Goal: Book appointment/travel/reservation

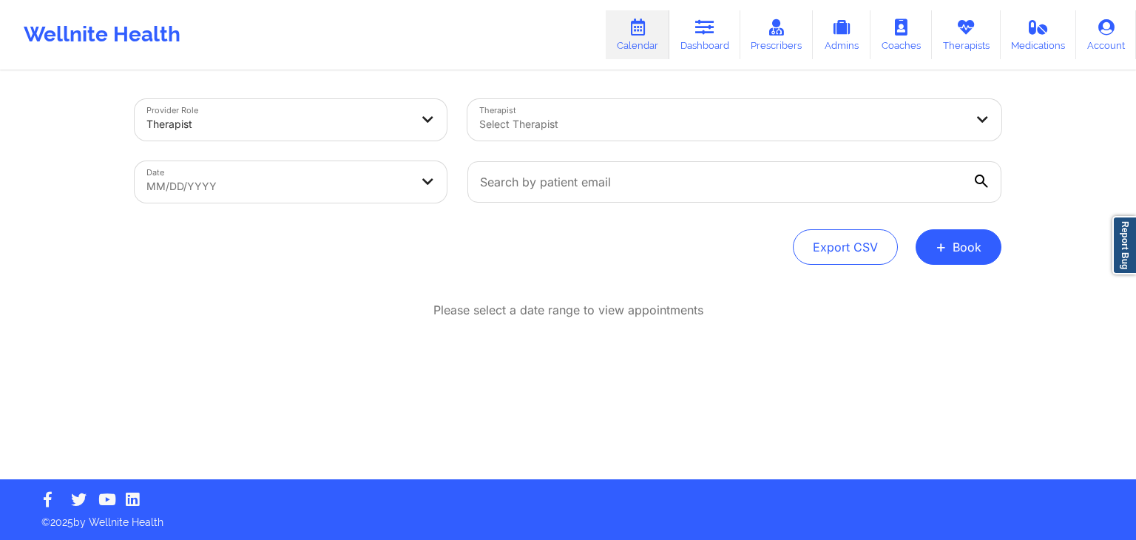
click at [524, 33] on div "Wellnite Health Calendar Dashboard Prescribers Admins Coaches Therapists Medica…" at bounding box center [568, 34] width 1136 height 59
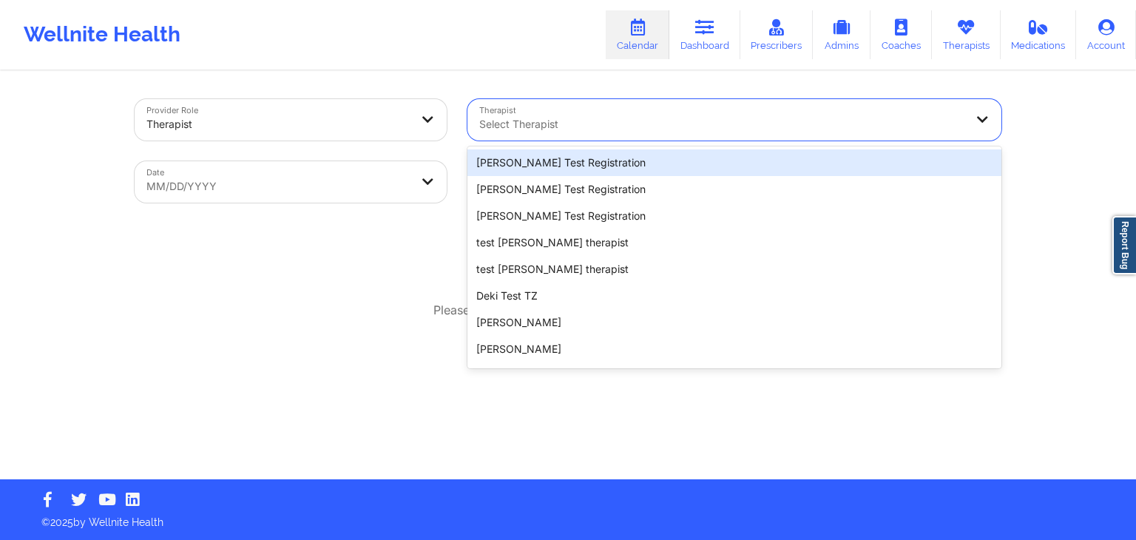
click at [623, 123] on div at bounding box center [721, 124] width 485 height 18
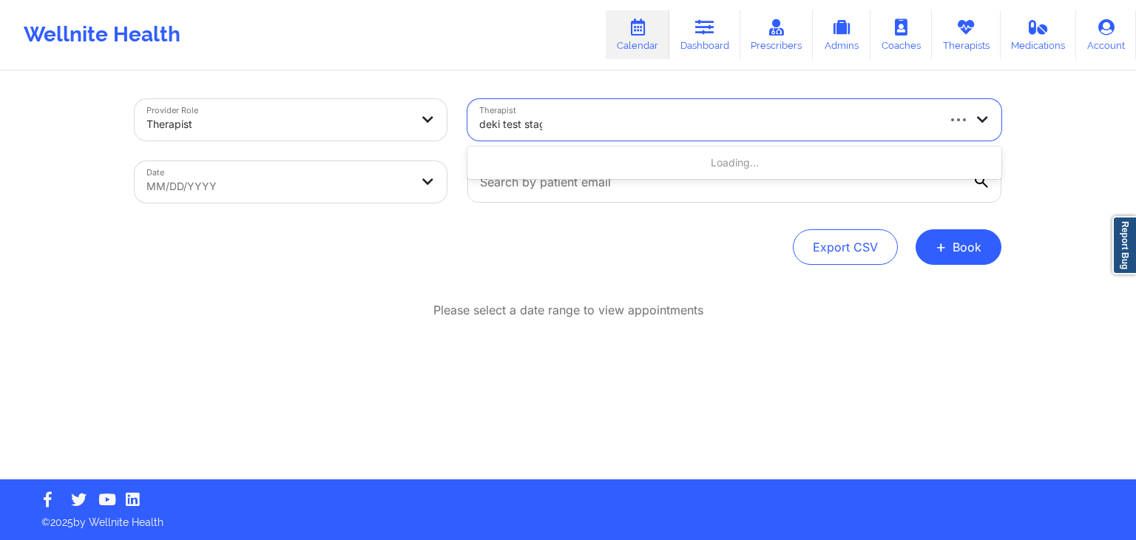
type input "deki test stage"
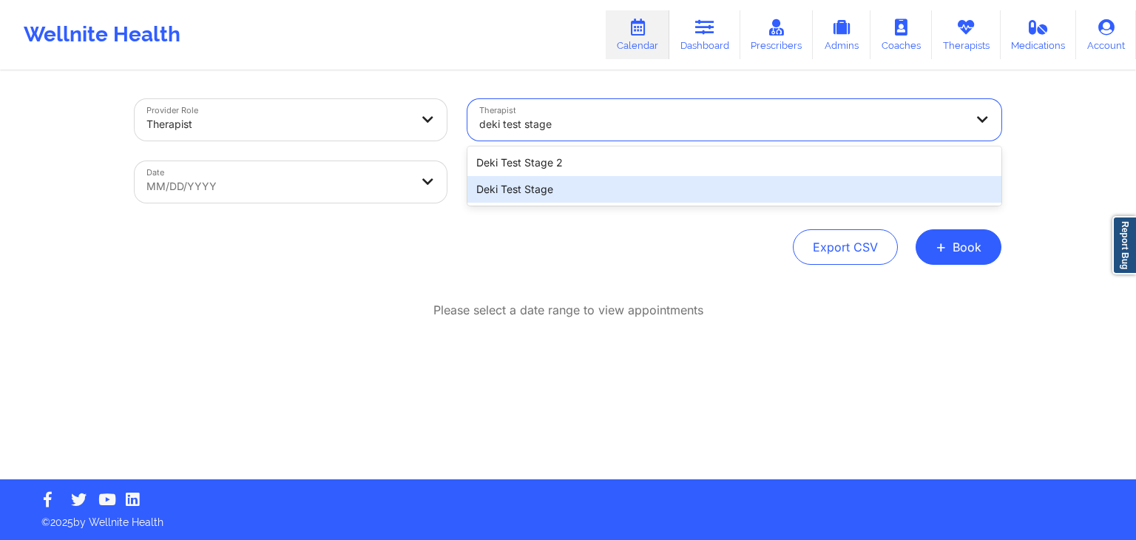
click at [618, 188] on div "Deki Test Stage" at bounding box center [735, 189] width 534 height 27
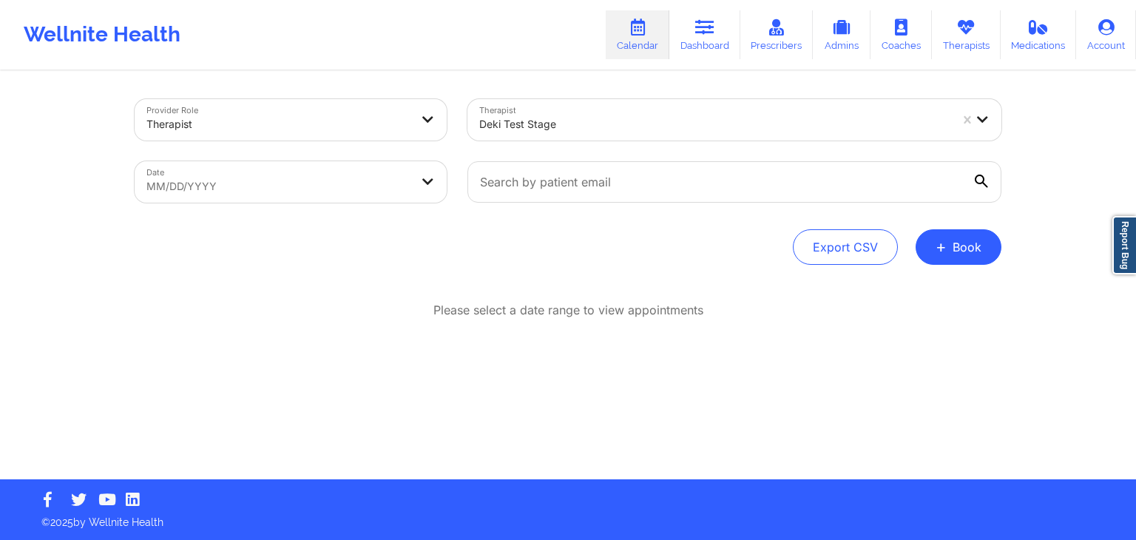
drag, startPoint x: 729, startPoint y: 209, endPoint x: 613, endPoint y: 234, distance: 118.8
click at [613, 234] on div "Export CSV + Book" at bounding box center [568, 247] width 867 height 36
click at [967, 249] on button "+ Book" at bounding box center [959, 247] width 86 height 36
click at [954, 283] on button "Therapy Session" at bounding box center [933, 294] width 113 height 24
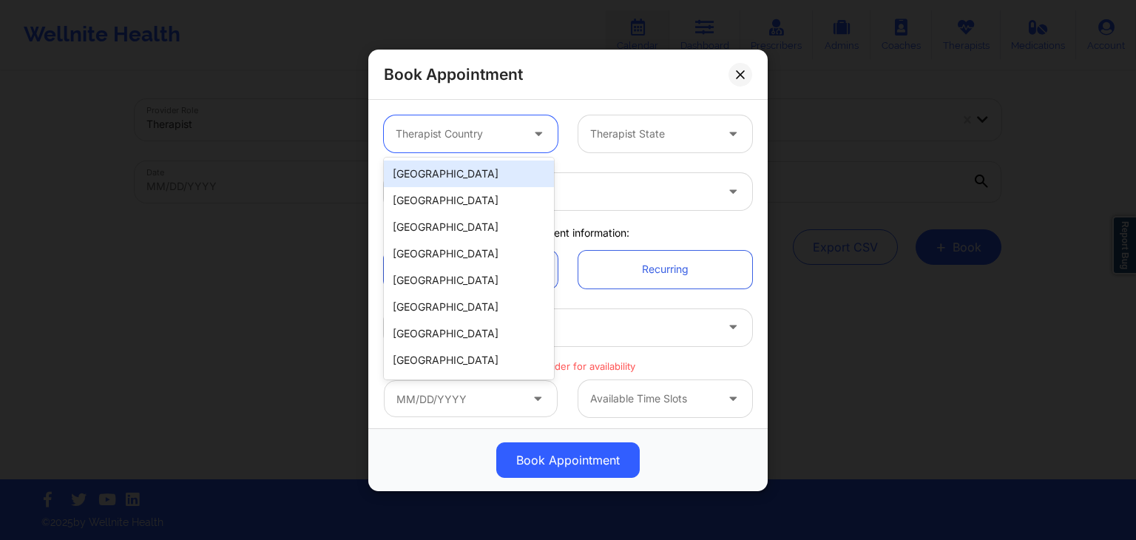
click at [502, 126] on div at bounding box center [458, 134] width 125 height 18
click at [459, 183] on div "[GEOGRAPHIC_DATA]" at bounding box center [469, 174] width 170 height 27
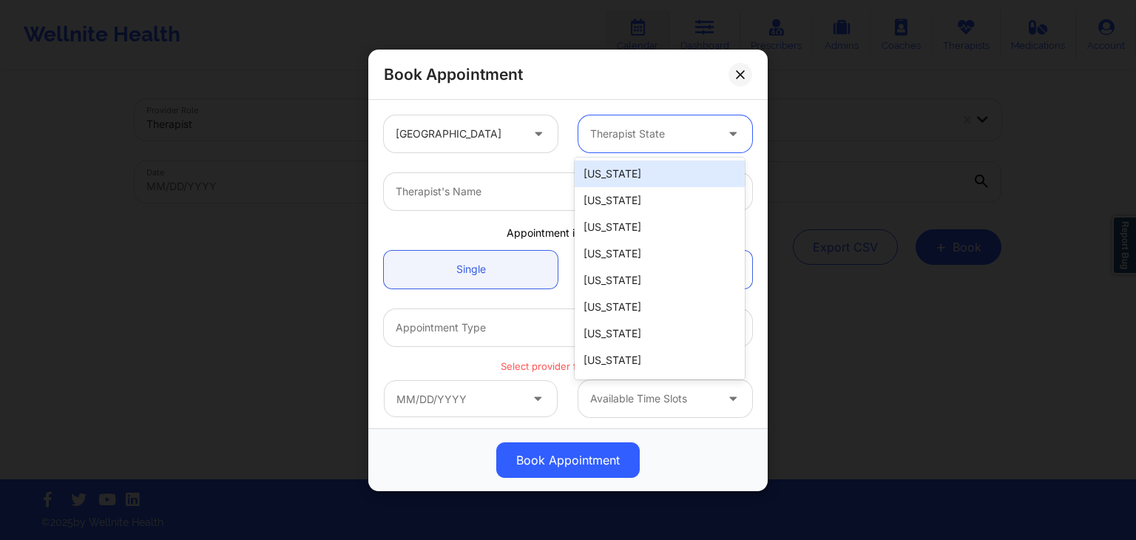
click at [618, 121] on div "Therapist State" at bounding box center [647, 133] width 138 height 37
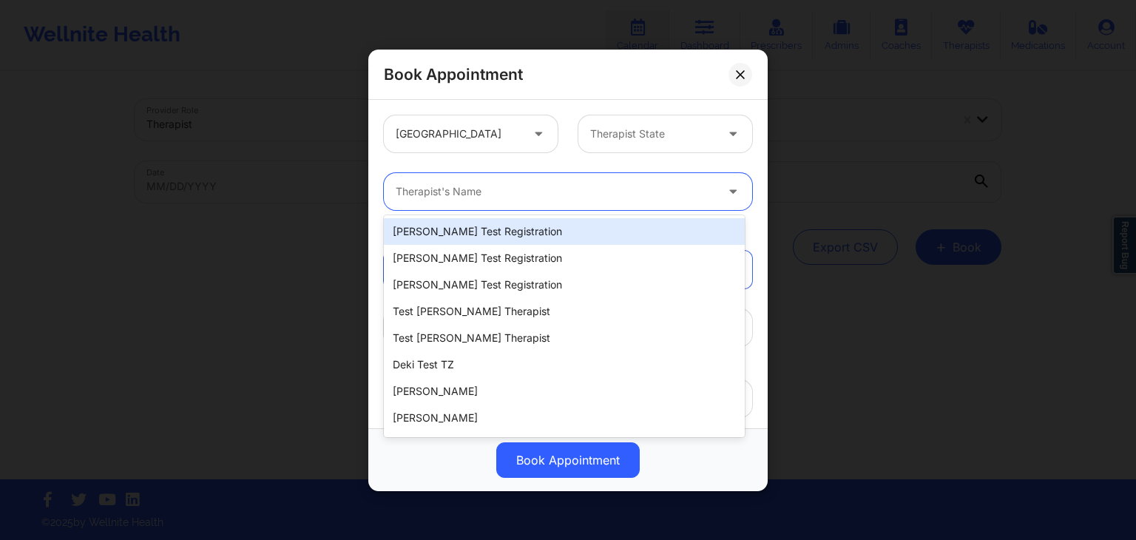
click at [494, 176] on div "Therapist's Name" at bounding box center [550, 191] width 333 height 37
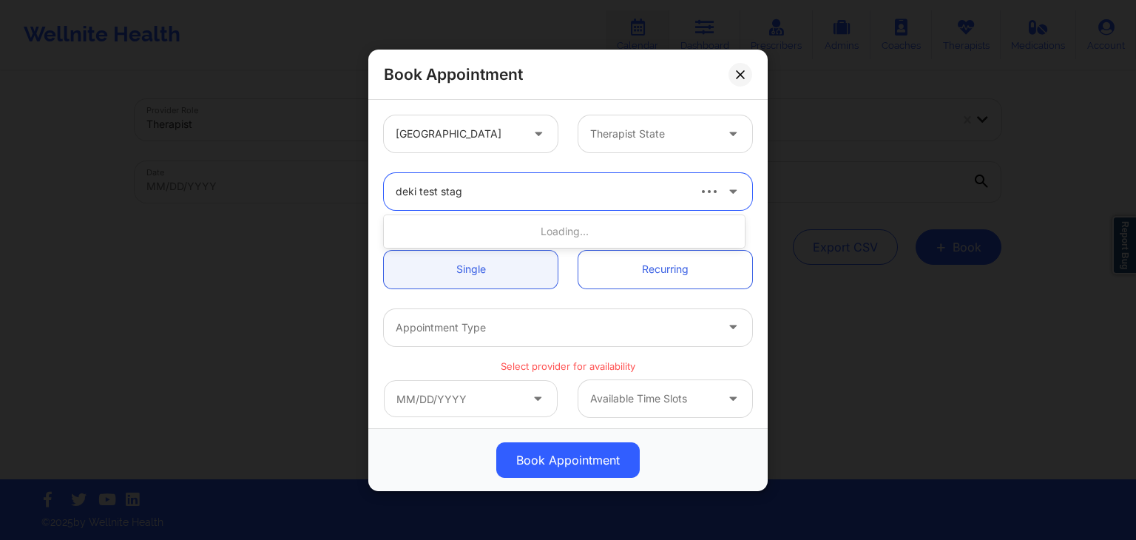
type input "deki test stage"
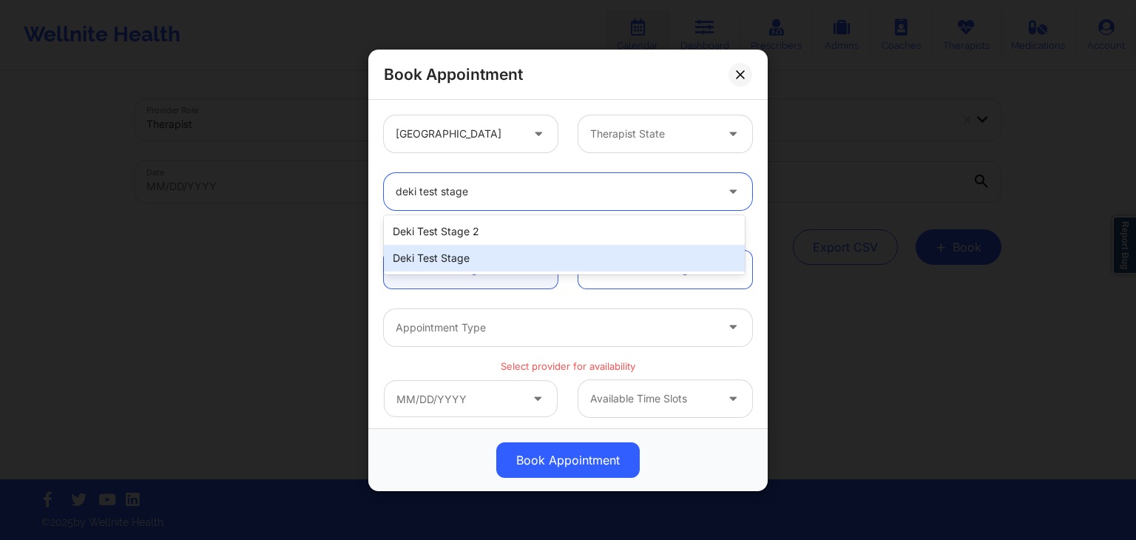
click at [505, 255] on div "Deki Test Stage" at bounding box center [564, 258] width 361 height 27
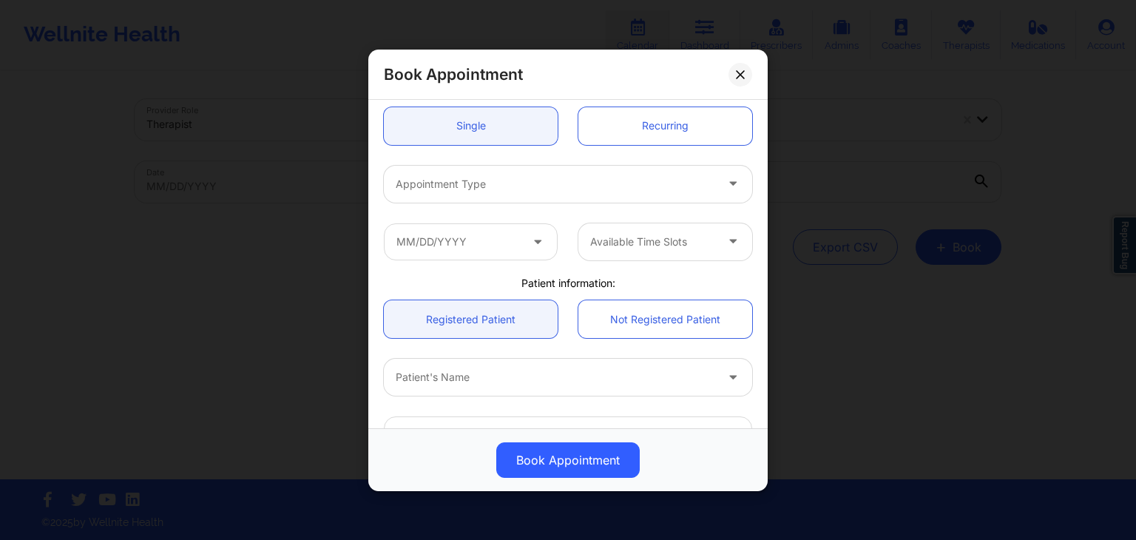
scroll to position [144, 0]
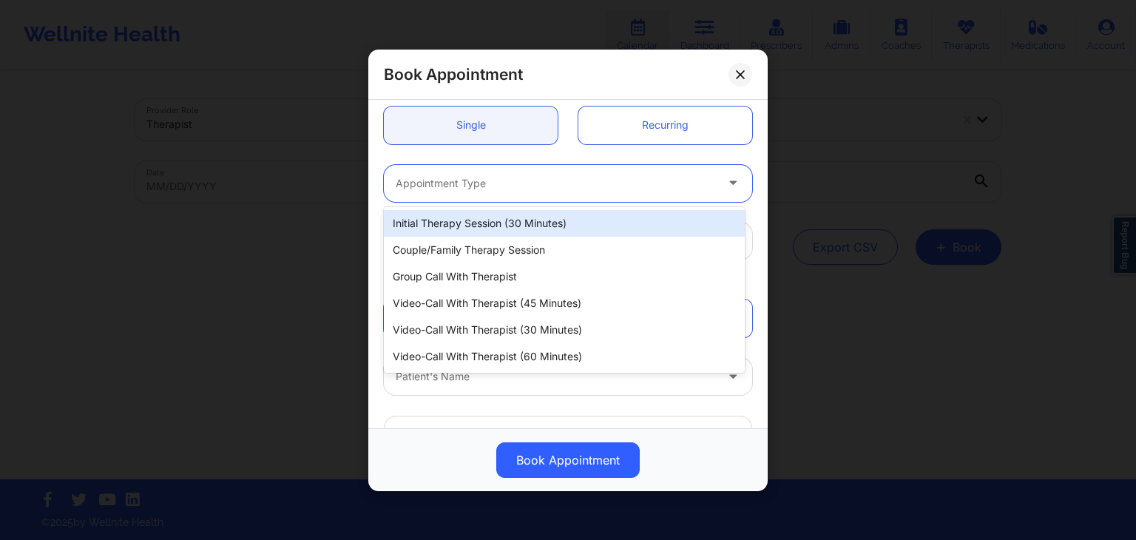
click at [533, 181] on div at bounding box center [556, 183] width 320 height 18
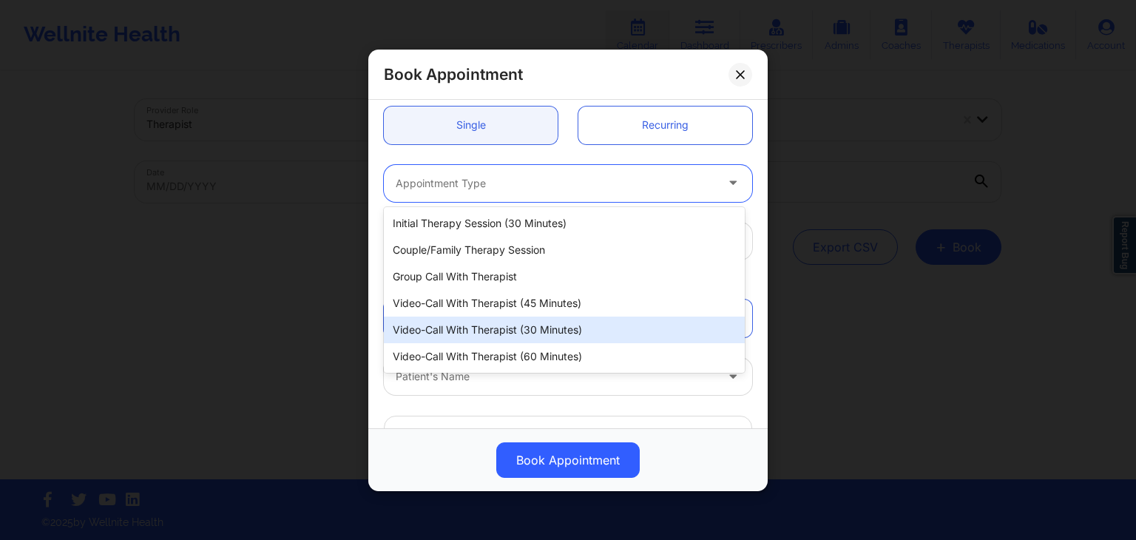
click at [544, 328] on div "Video-Call with Therapist (30 minutes)" at bounding box center [564, 330] width 361 height 27
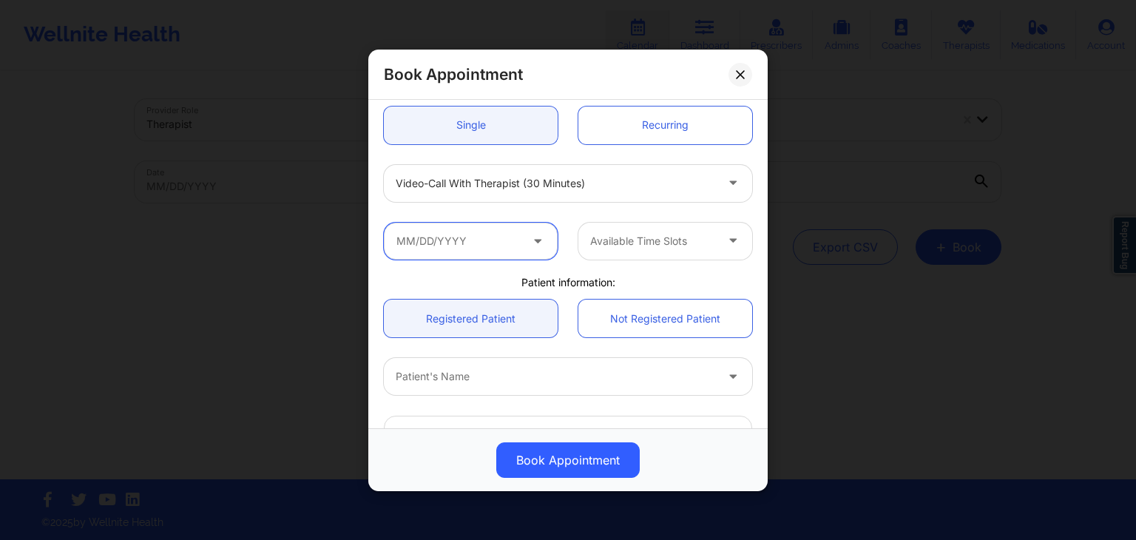
click at [512, 235] on input "text" at bounding box center [471, 240] width 174 height 37
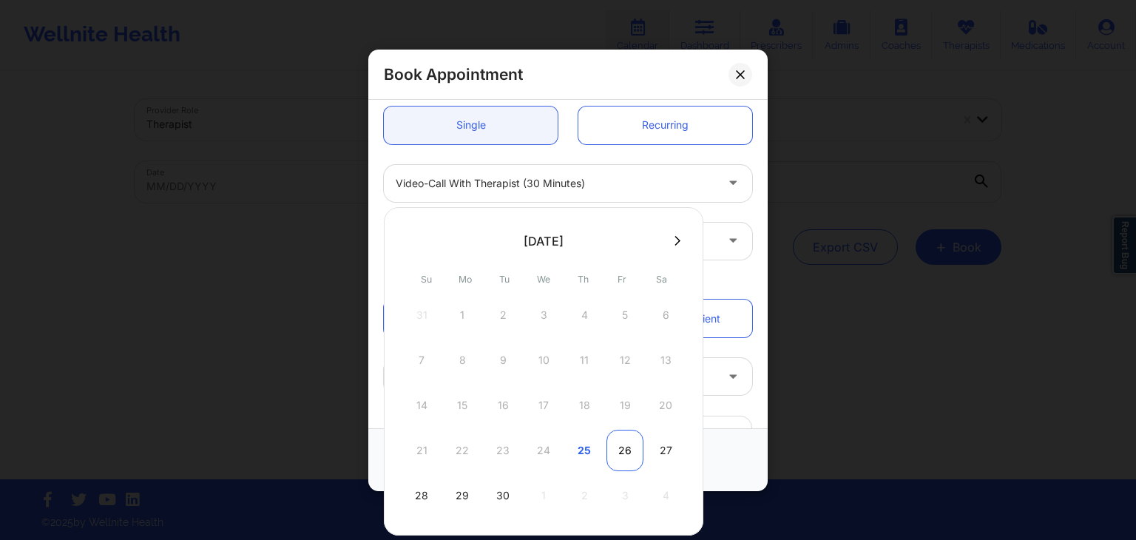
click at [622, 452] on div "26" at bounding box center [625, 450] width 37 height 41
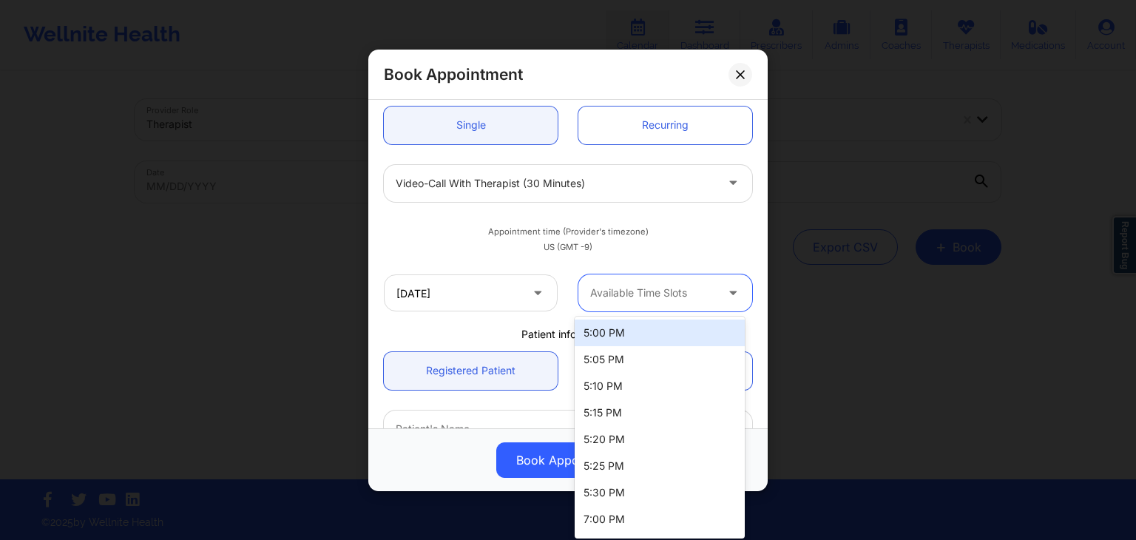
click at [661, 291] on div at bounding box center [652, 293] width 125 height 18
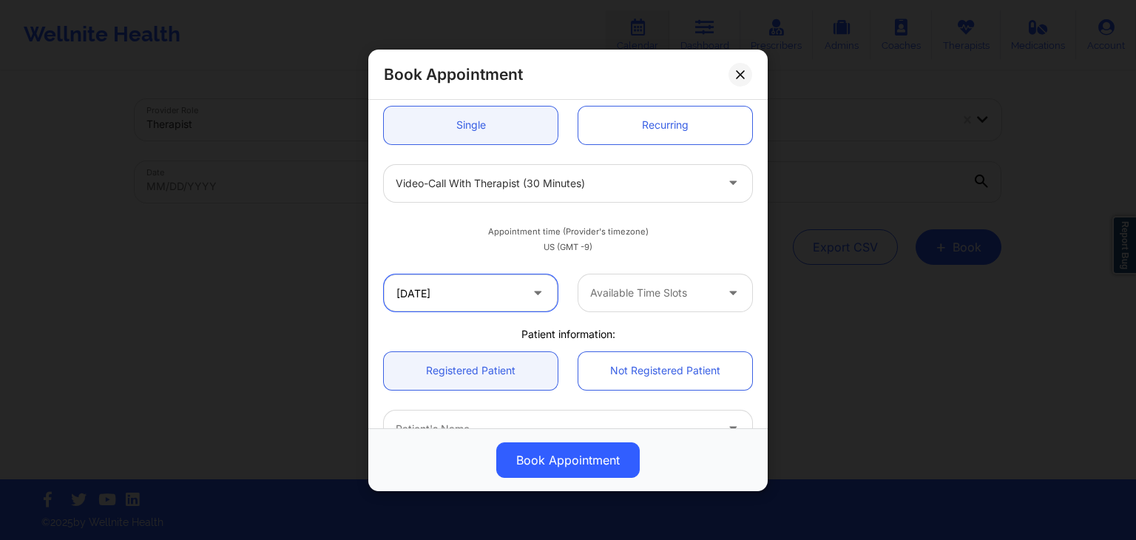
click at [514, 287] on input "09/26/2025" at bounding box center [471, 292] width 174 height 37
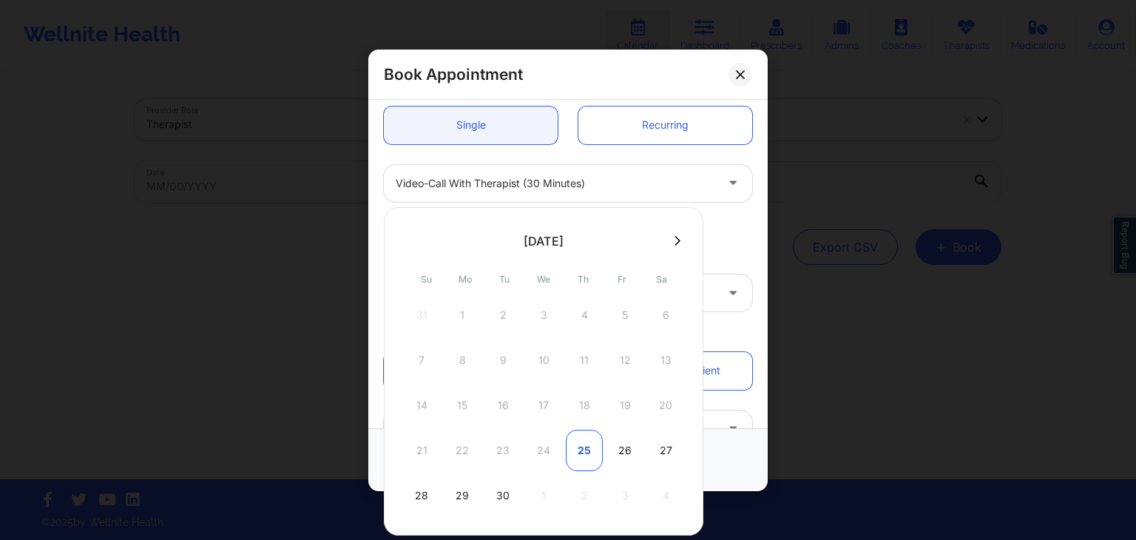
click at [588, 459] on div "25" at bounding box center [584, 450] width 37 height 41
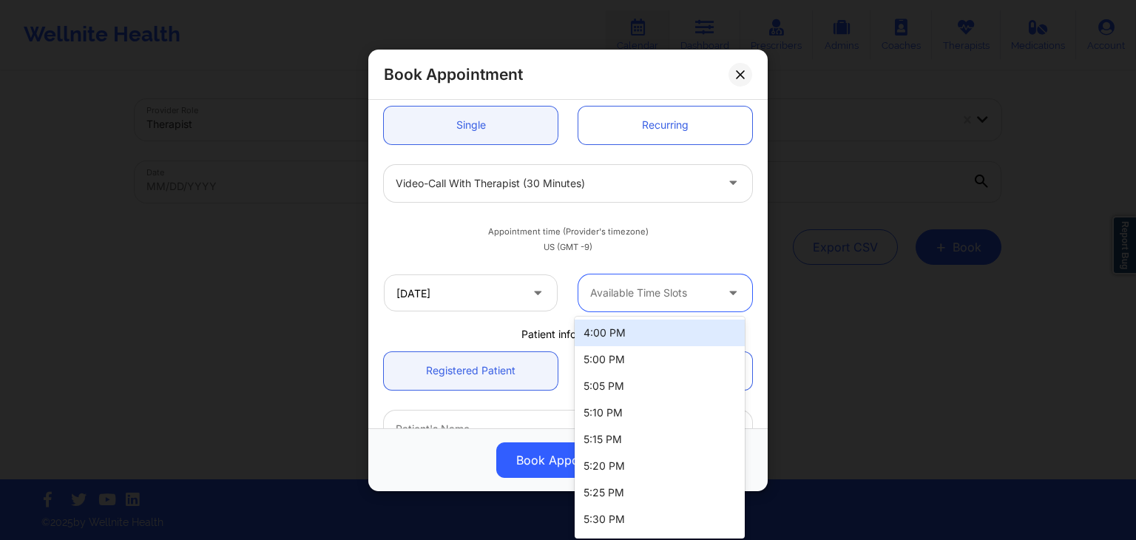
click at [675, 294] on div at bounding box center [652, 293] width 125 height 18
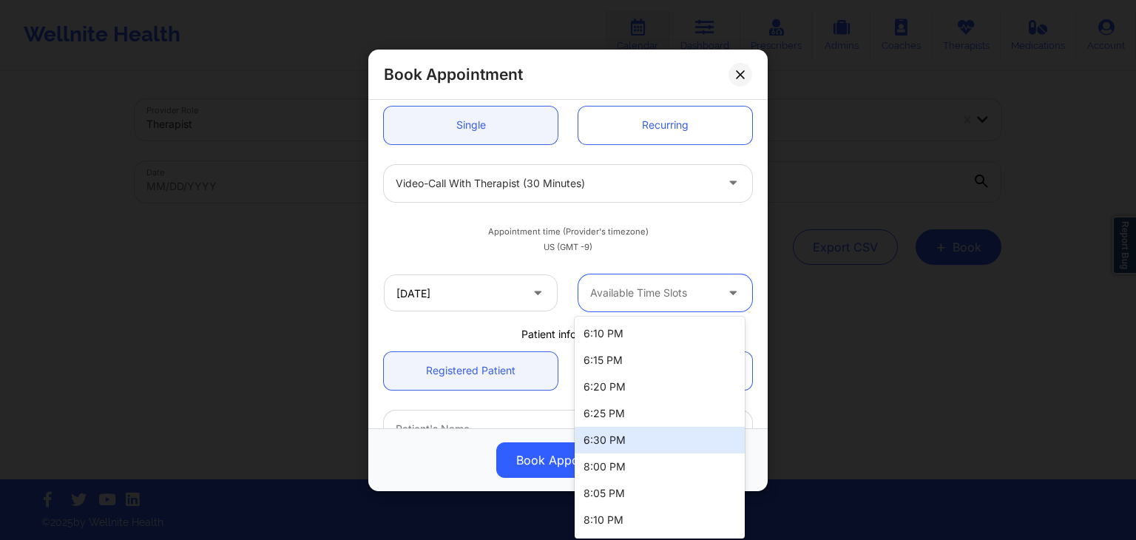
scroll to position [0, 0]
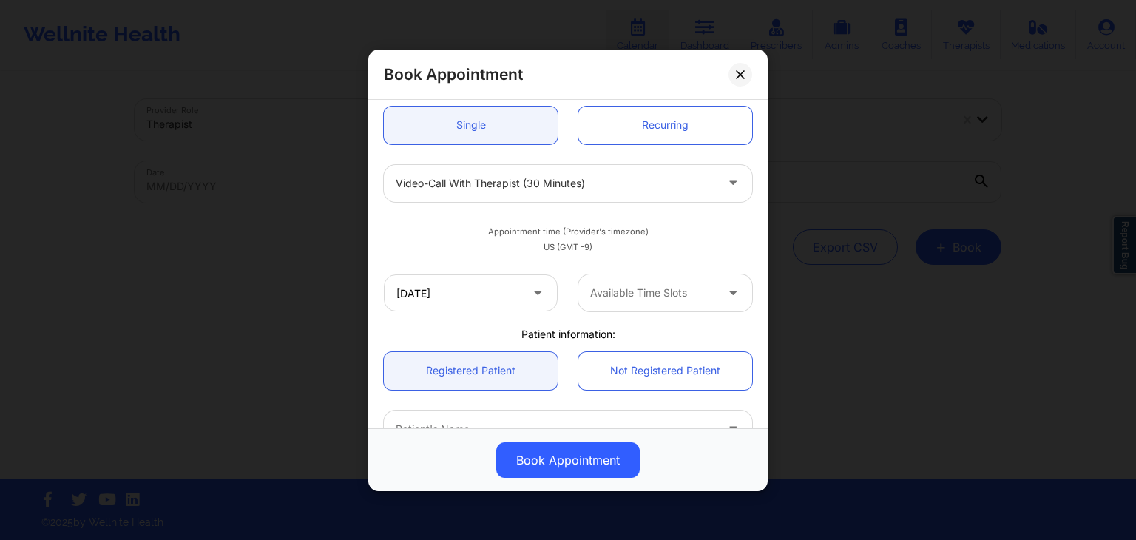
click at [559, 259] on div "Appointment time (Provider's timezone) US (GMT -9)" at bounding box center [568, 238] width 389 height 53
click at [516, 295] on input "09/25/2025" at bounding box center [471, 292] width 174 height 37
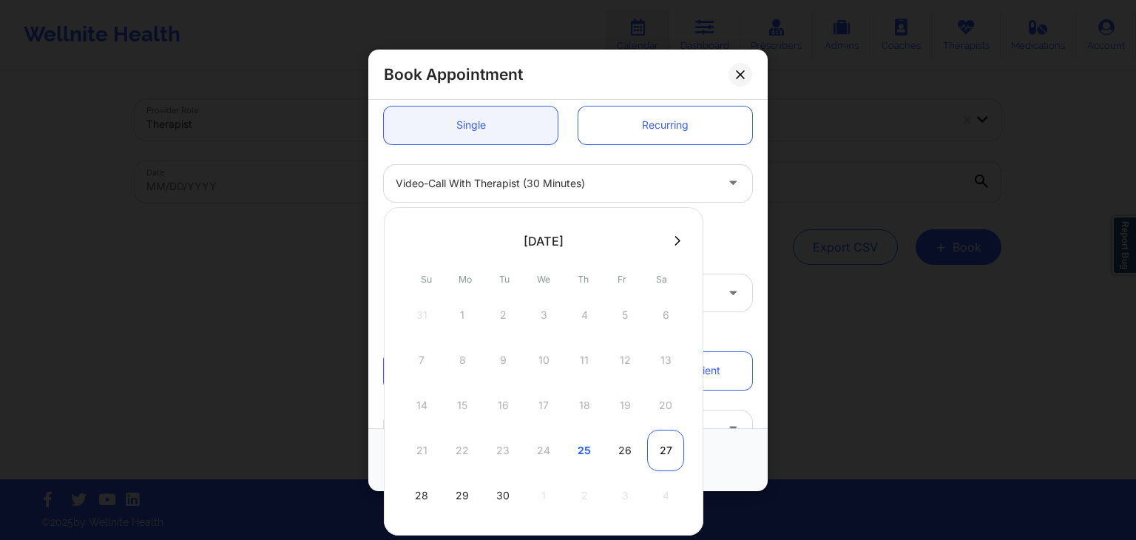
click at [657, 450] on div "27" at bounding box center [665, 450] width 37 height 41
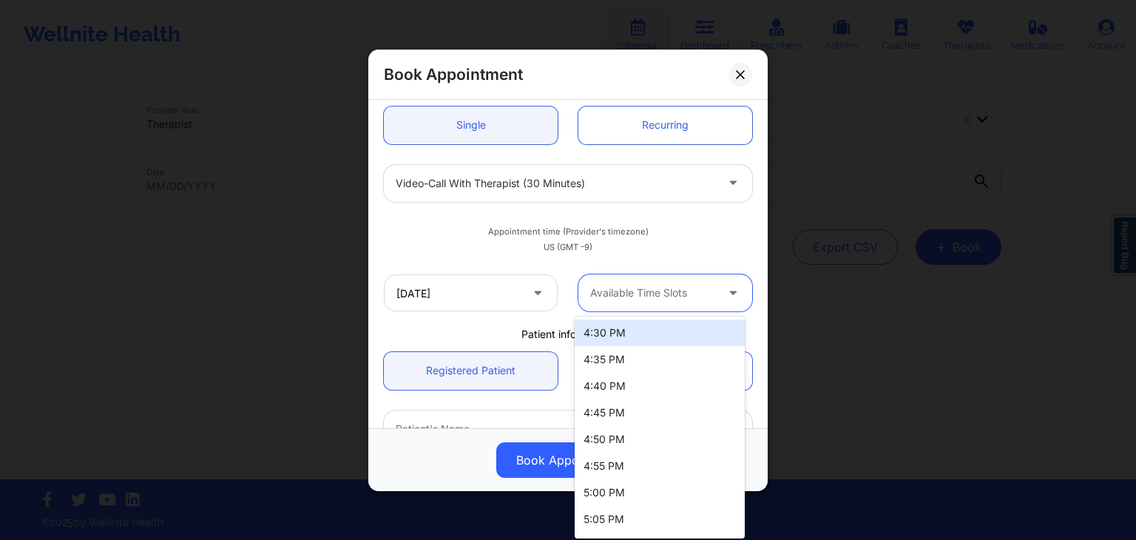
click at [669, 284] on div at bounding box center [652, 293] width 125 height 18
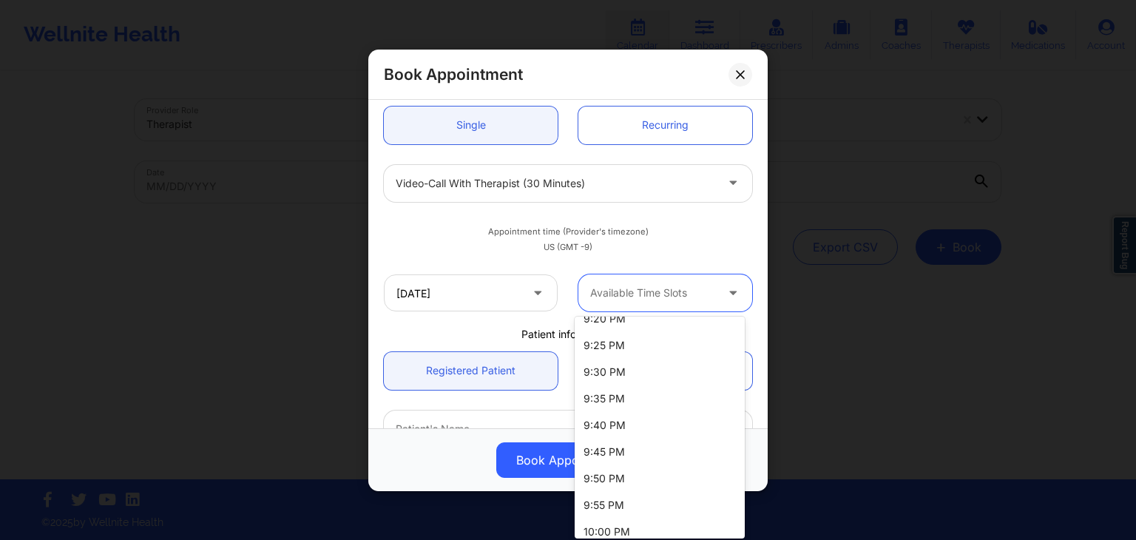
scroll to position [1728, 0]
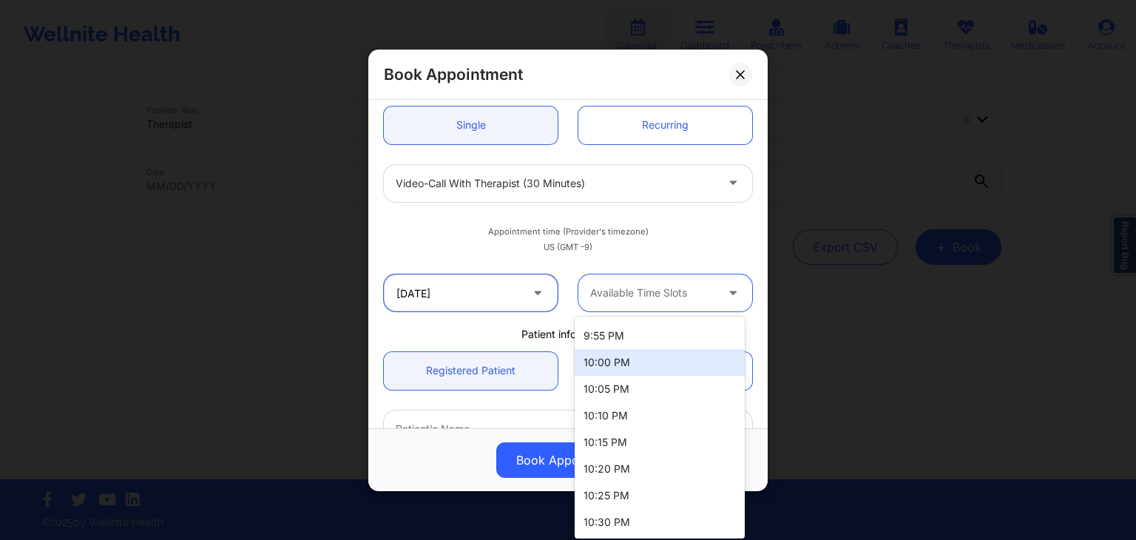
click at [473, 286] on input "09/27/2025" at bounding box center [471, 292] width 174 height 37
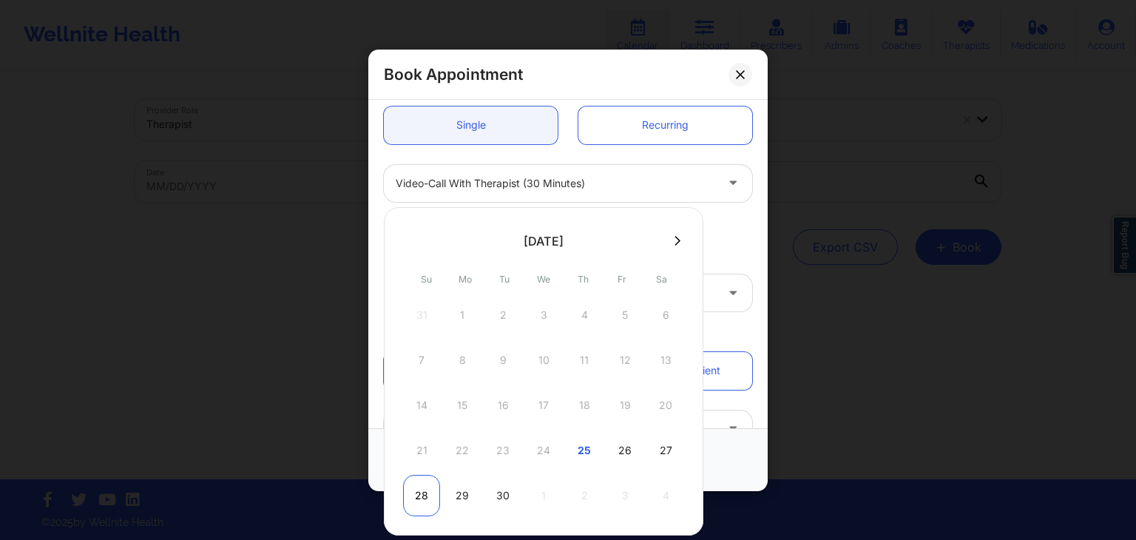
click at [422, 492] on div "28" at bounding box center [421, 495] width 37 height 41
type input "09/28/2025"
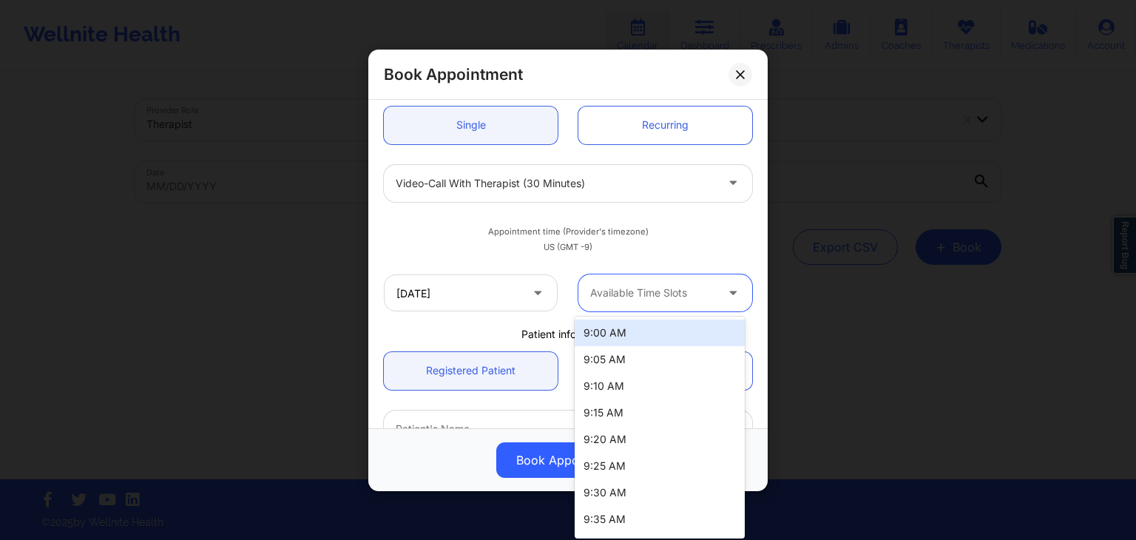
click at [664, 284] on div at bounding box center [652, 293] width 125 height 18
click at [641, 338] on div "9:00 AM" at bounding box center [660, 333] width 170 height 27
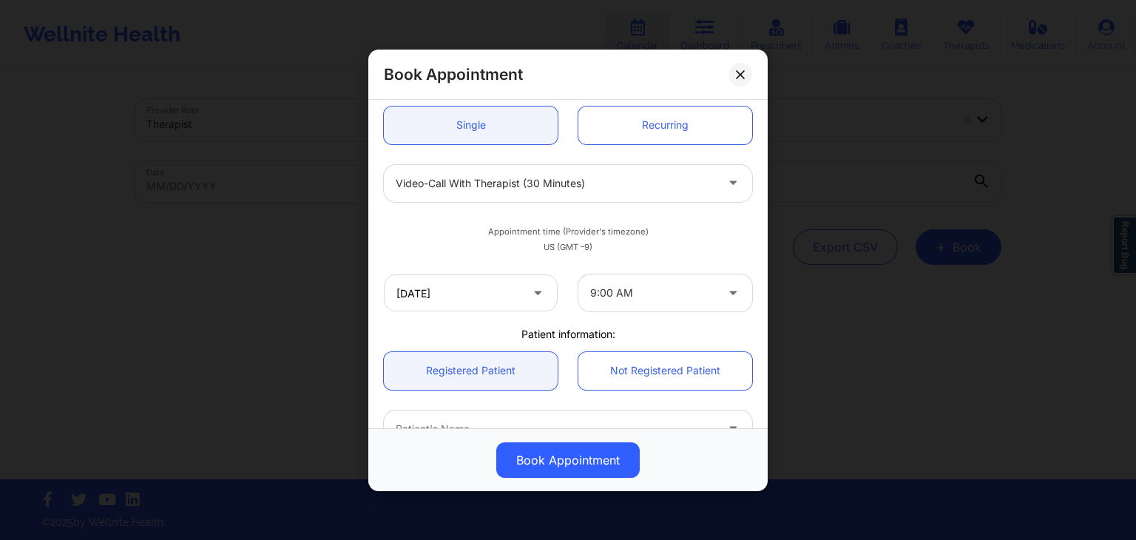
click at [584, 235] on div "Appointment time (Provider's timezone)" at bounding box center [568, 232] width 368 height 12
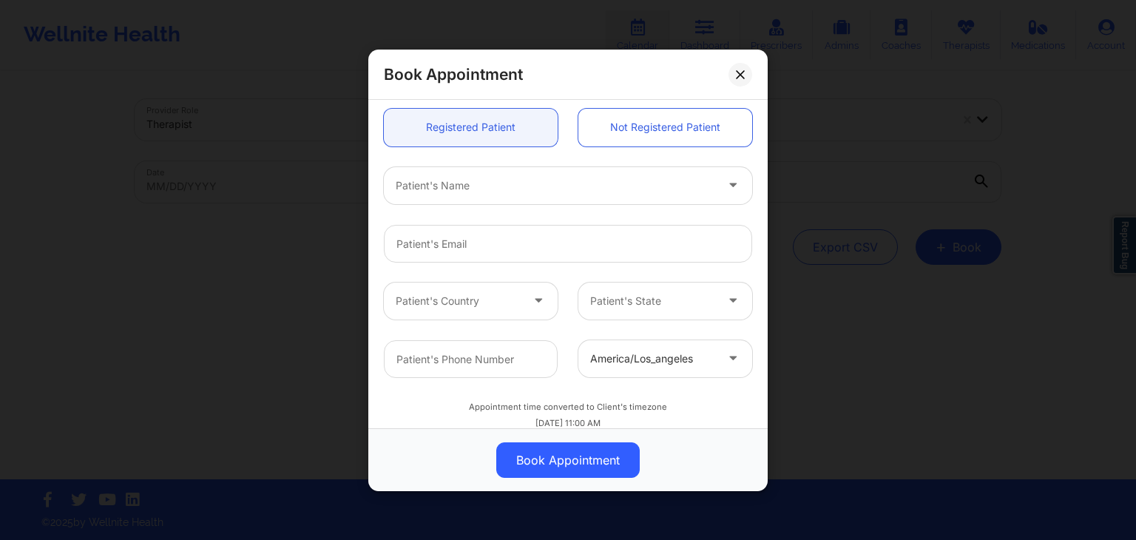
scroll to position [419, 0]
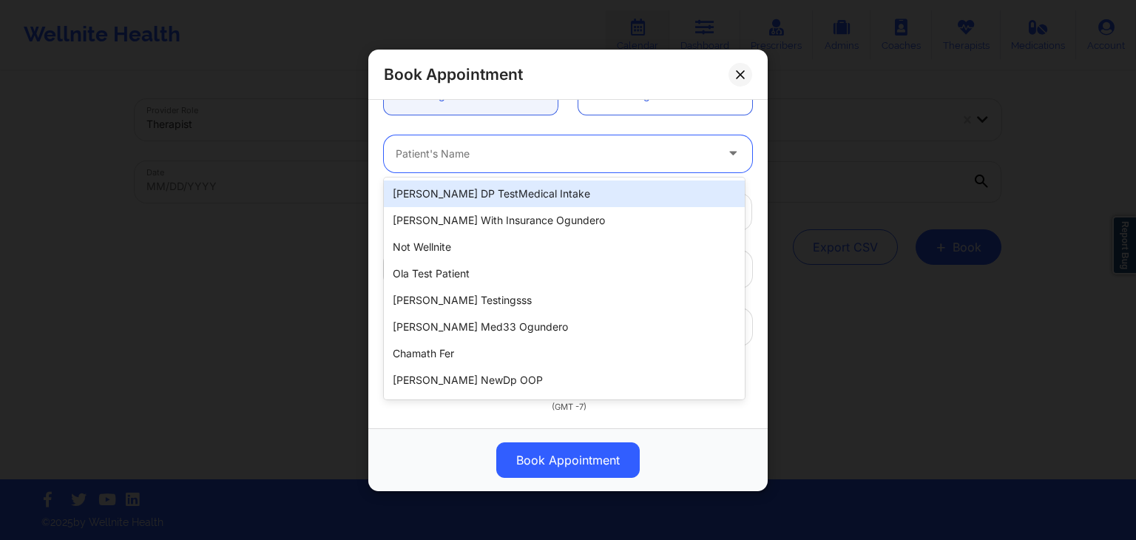
click at [471, 159] on div at bounding box center [556, 153] width 320 height 18
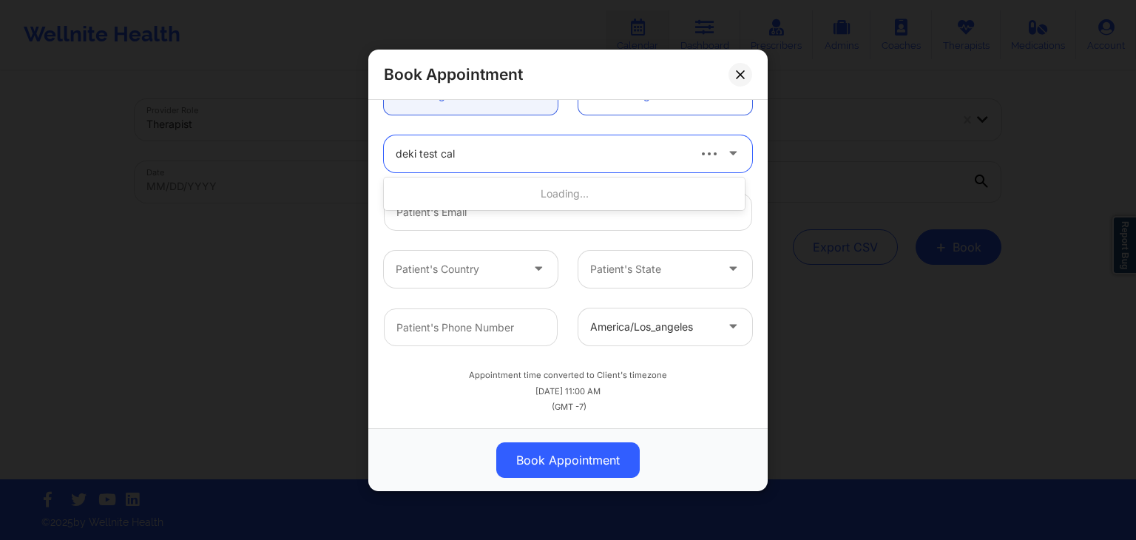
type input "deki test cal"
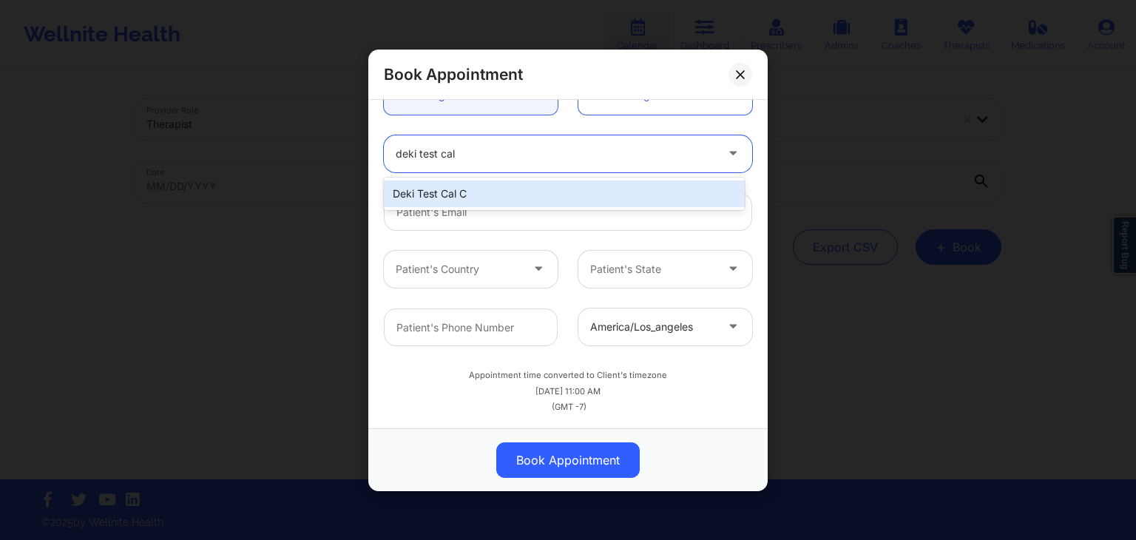
click at [511, 193] on div "Deki Test Cal C" at bounding box center [564, 194] width 361 height 27
type input "dekitestcalc@wellnite.com"
type input "4157671564"
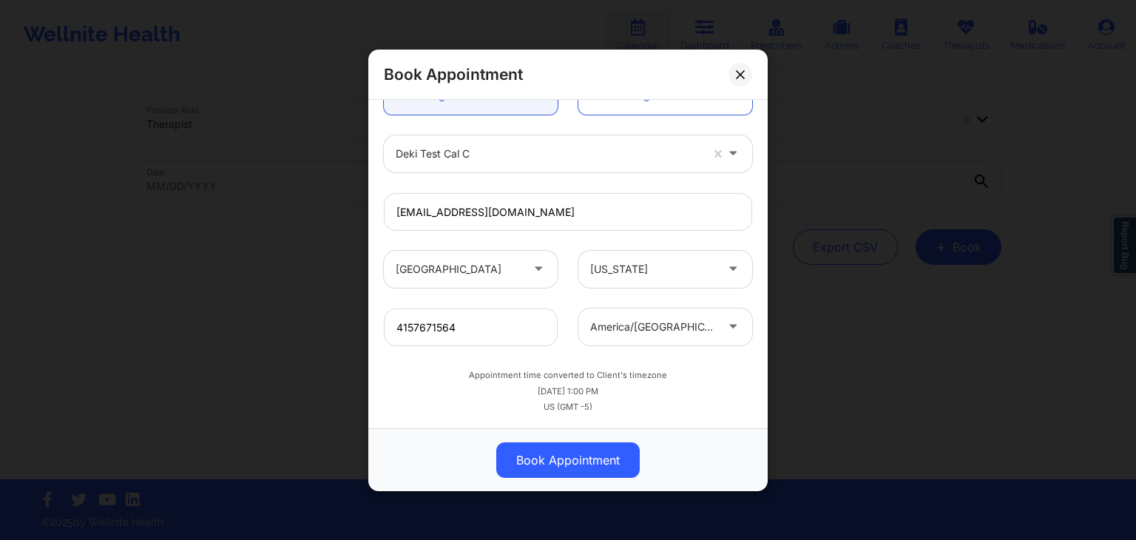
click at [636, 389] on div "09/28/2025 1:00 PM" at bounding box center [568, 391] width 368 height 12
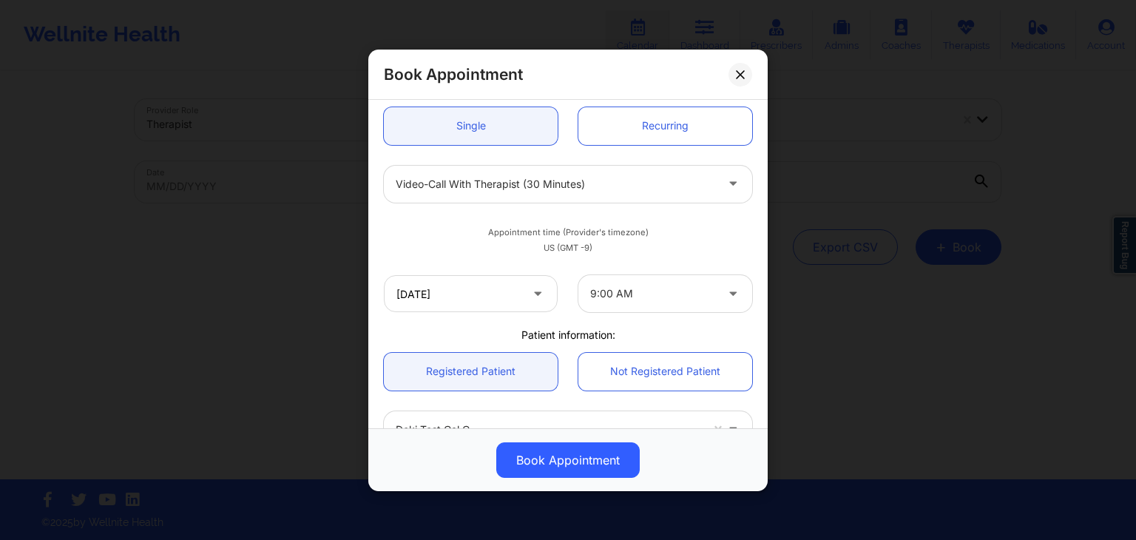
scroll to position [151, 0]
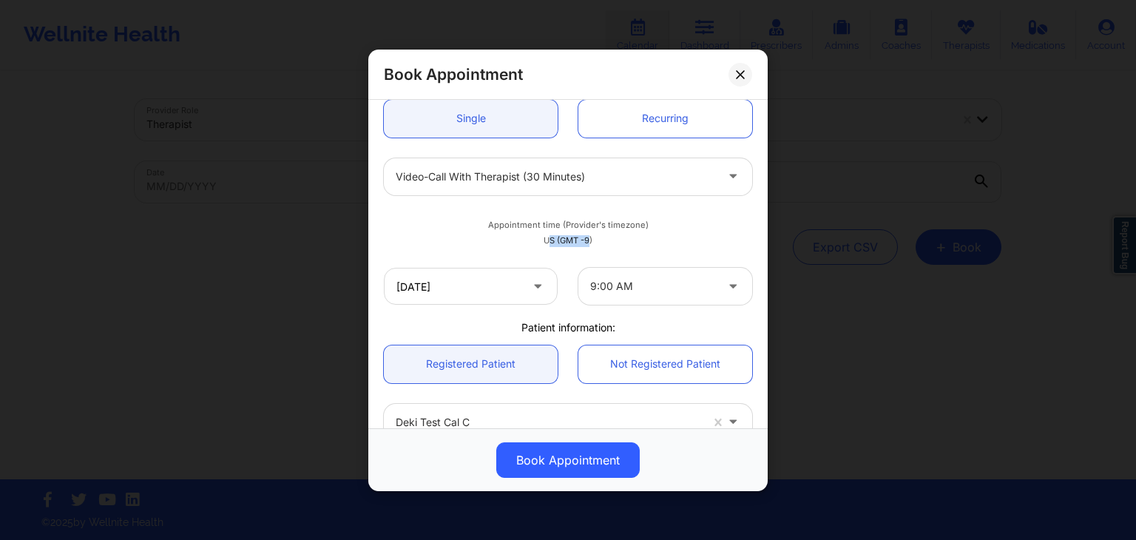
drag, startPoint x: 587, startPoint y: 242, endPoint x: 545, endPoint y: 237, distance: 42.5
click at [545, 237] on div "US (GMT -9)" at bounding box center [568, 241] width 368 height 12
click at [598, 238] on div "US (GMT -9)" at bounding box center [568, 241] width 368 height 12
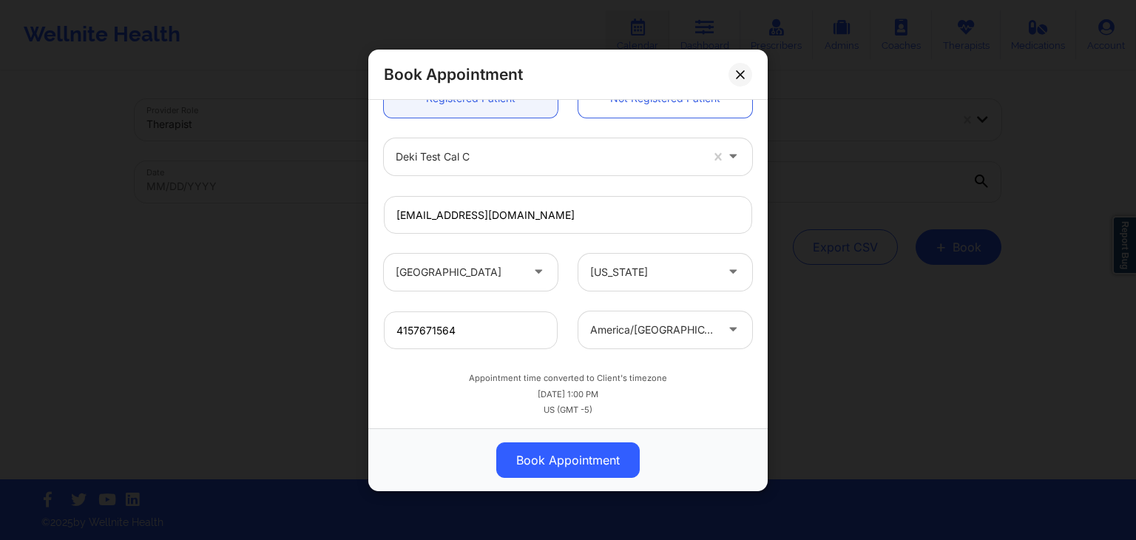
scroll to position [419, 0]
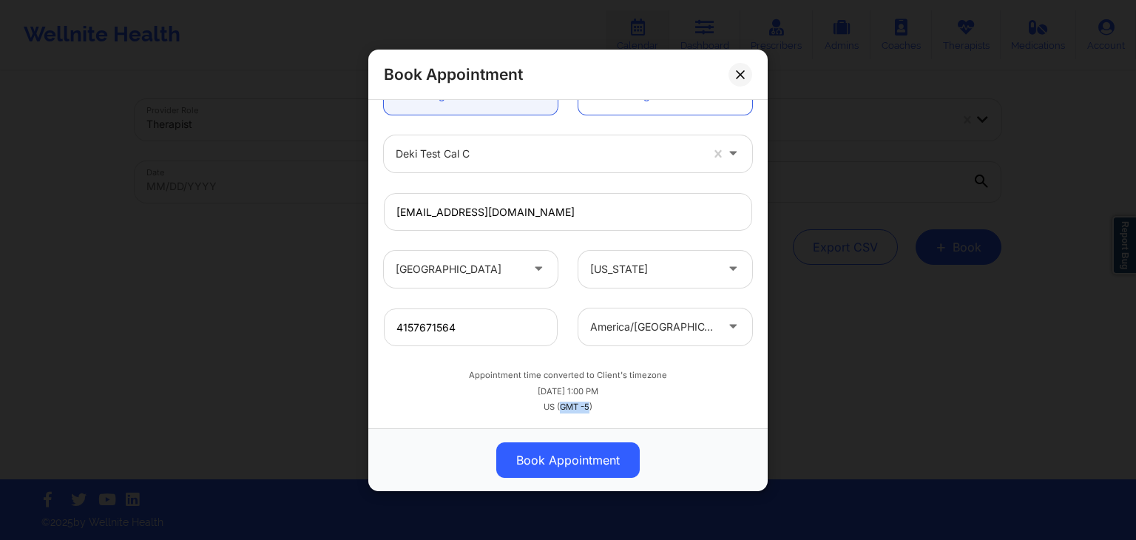
drag, startPoint x: 556, startPoint y: 405, endPoint x: 586, endPoint y: 405, distance: 29.6
click at [586, 405] on div "US (GMT -5)" at bounding box center [568, 407] width 368 height 12
click at [602, 394] on div "09/28/2025 1:00 PM" at bounding box center [568, 391] width 368 height 12
click at [574, 391] on div "09/28/2025 1:00 PM" at bounding box center [568, 391] width 368 height 12
click at [598, 389] on div "09/28/2025 1:00 PM" at bounding box center [568, 391] width 368 height 12
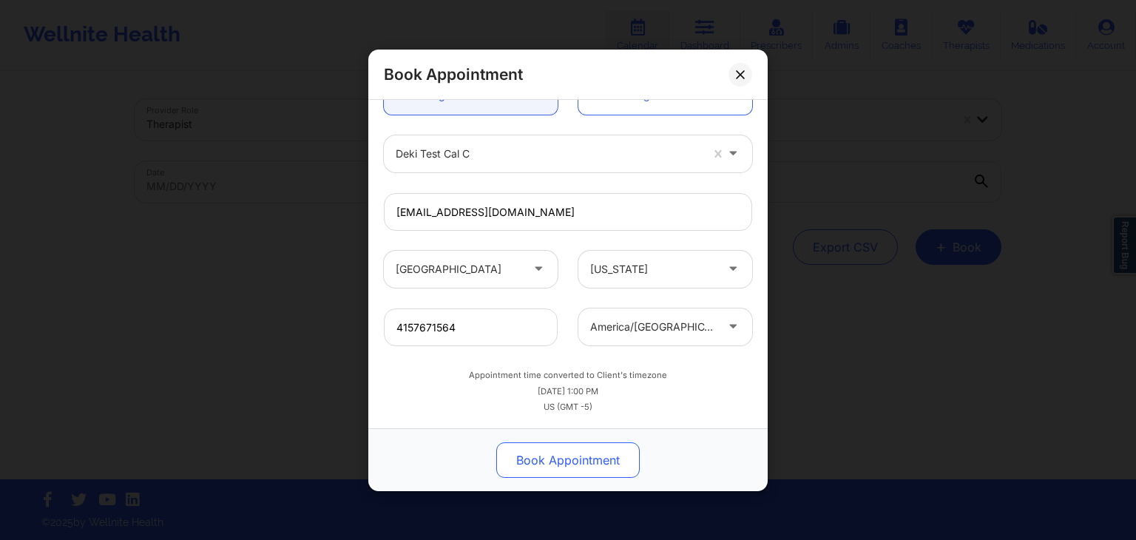
click at [589, 462] on button "Book Appointment" at bounding box center [568, 460] width 144 height 36
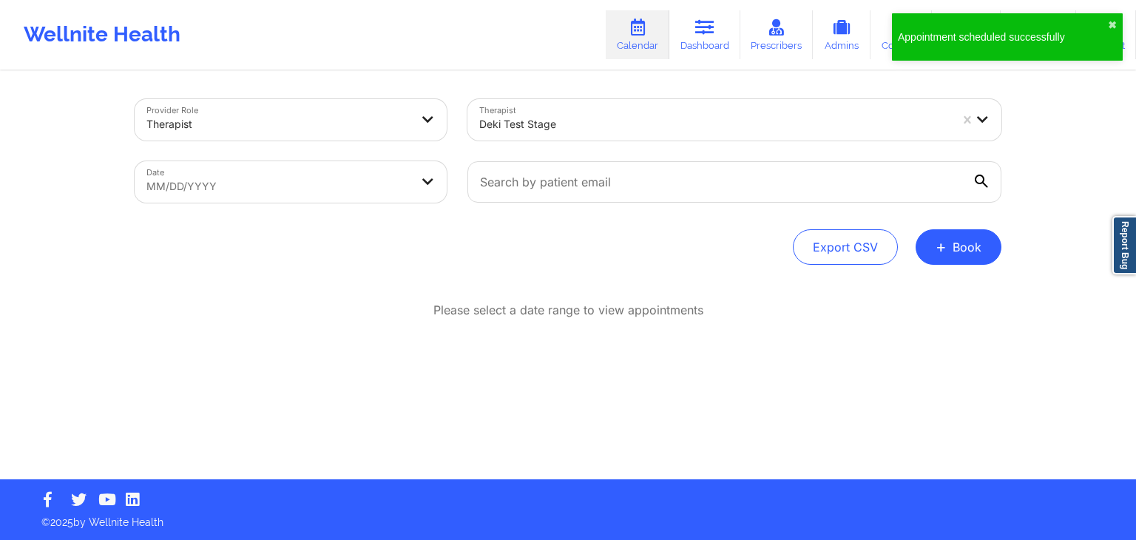
click at [337, 182] on body "Appointment scheduled successfully ✖︎ Wellnite Health Calendar Dashboard Prescr…" at bounding box center [568, 270] width 1136 height 540
select select "2025-7"
select select "2025-8"
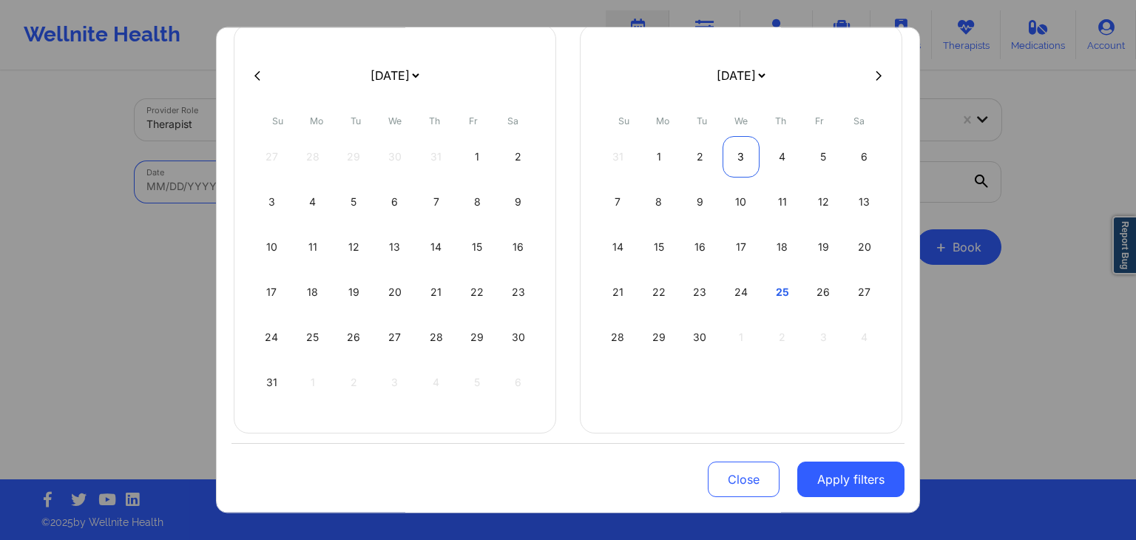
scroll to position [107, 0]
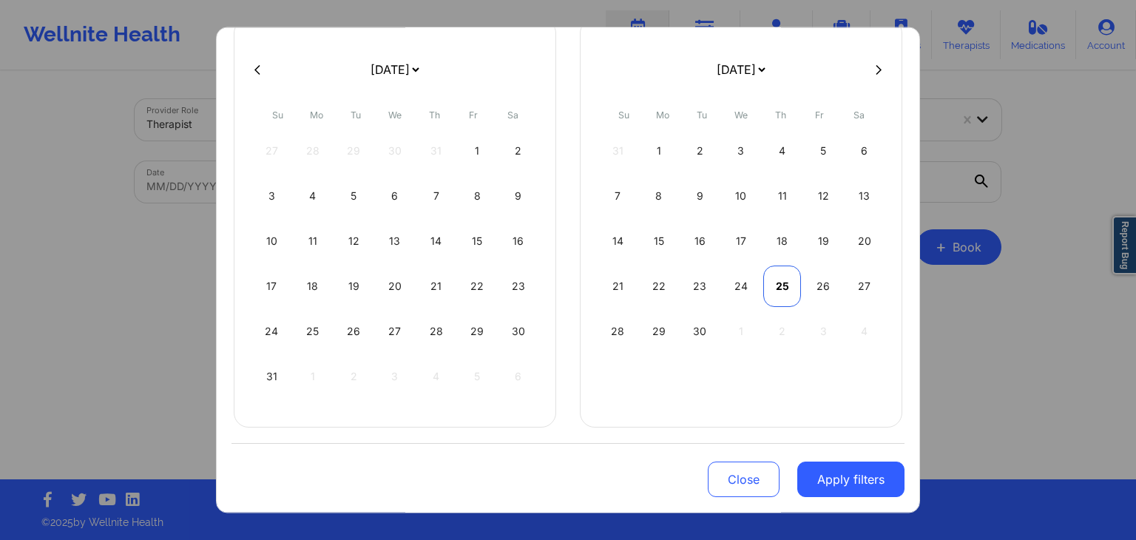
click at [774, 285] on div "25" at bounding box center [782, 286] width 38 height 41
select select "2025-8"
select select "2025-9"
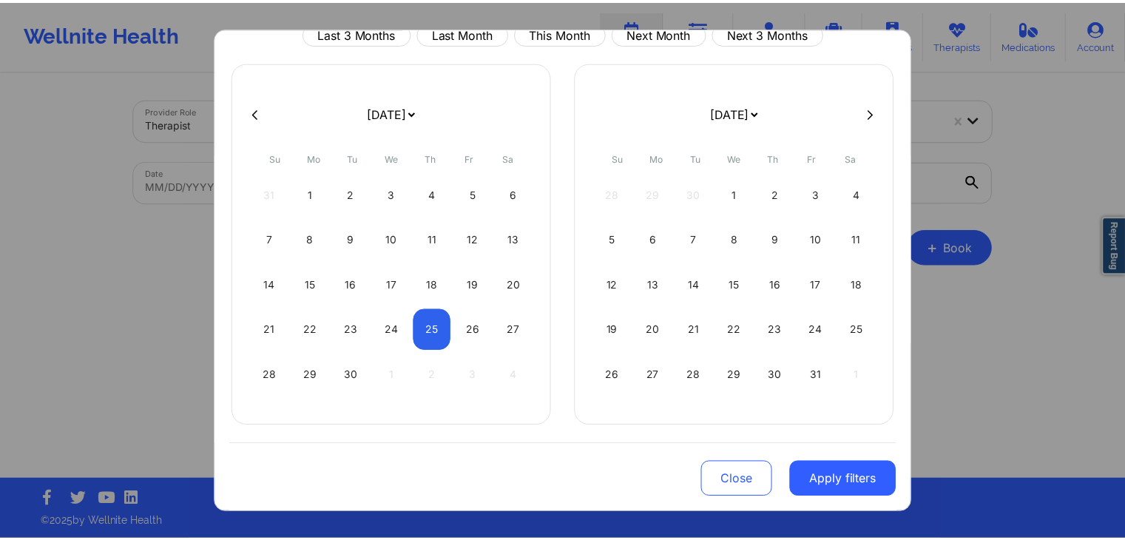
scroll to position [61, 0]
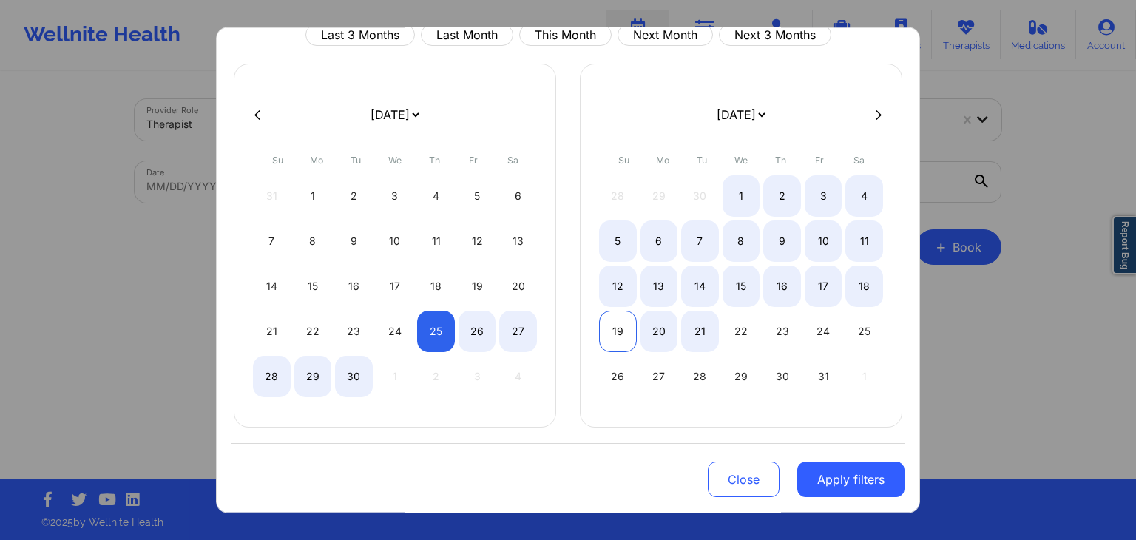
select select "2025-8"
select select "2025-9"
select select "2025-8"
select select "2025-9"
select select "2025-8"
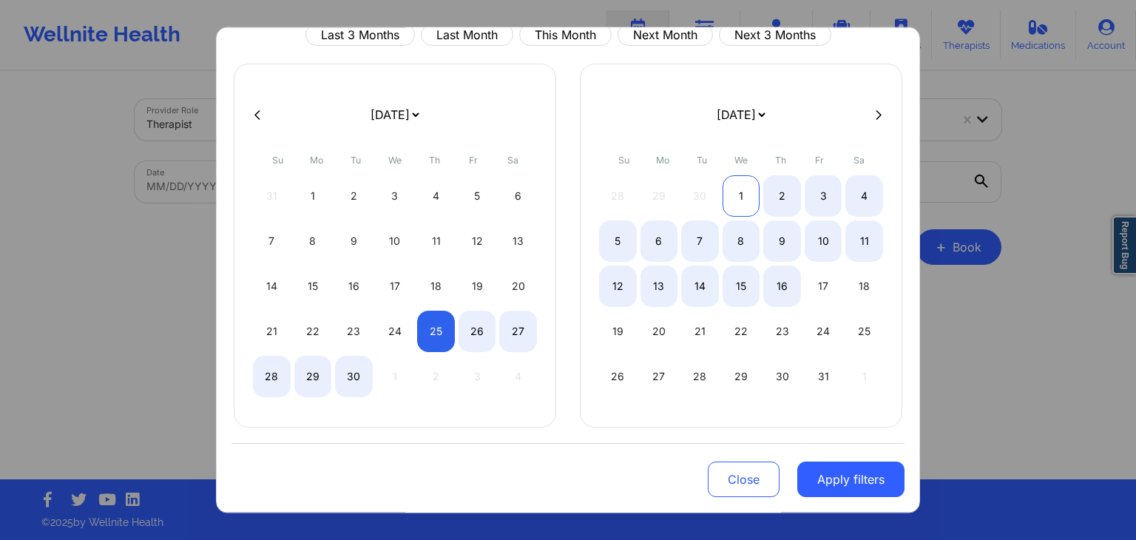
select select "2025-9"
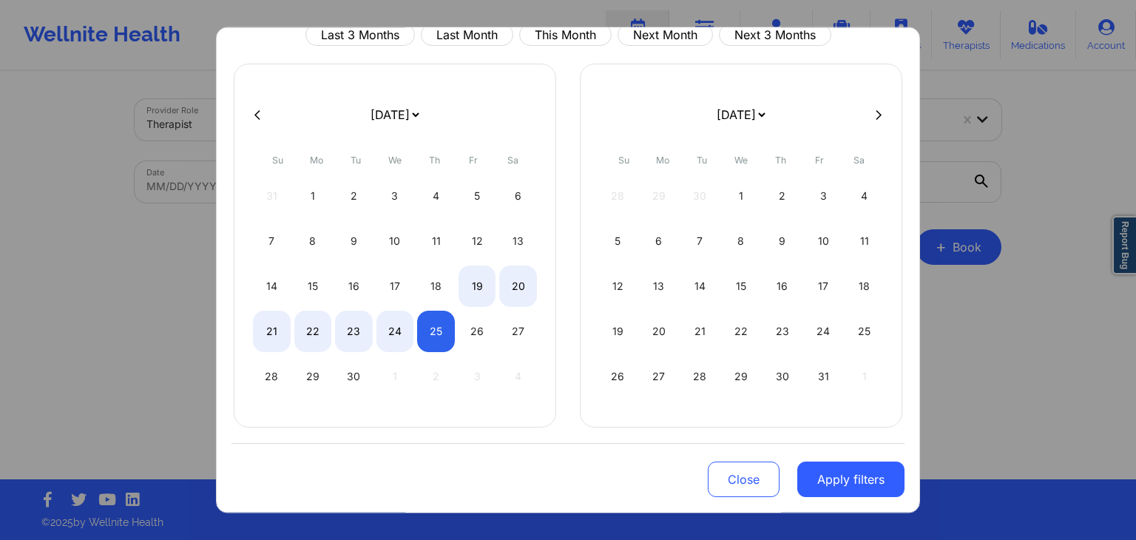
select select "2025-8"
select select "2025-9"
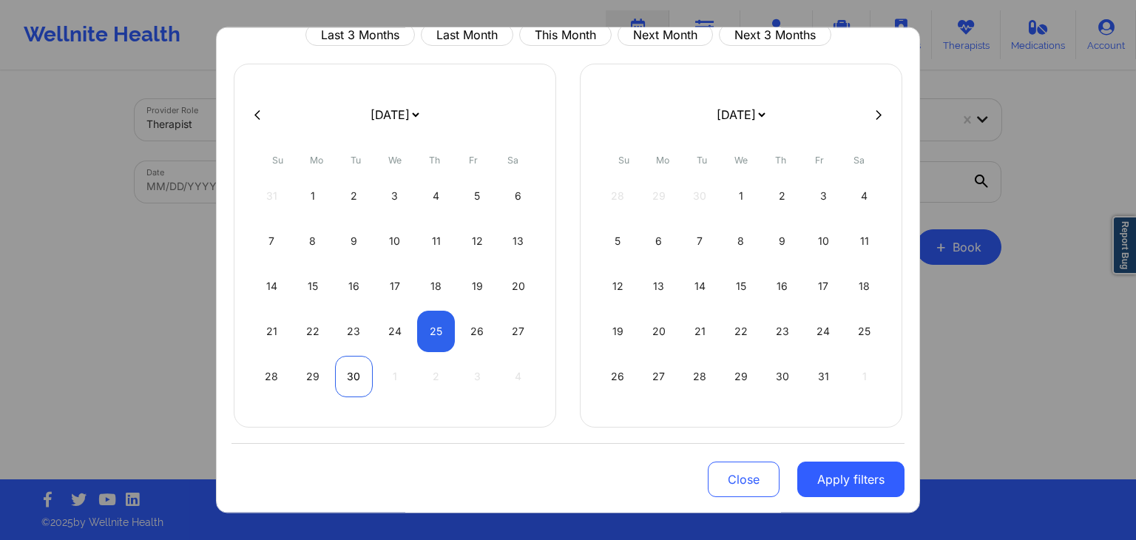
select select "2025-8"
select select "2025-9"
select select "2025-8"
select select "2025-9"
select select "2025-8"
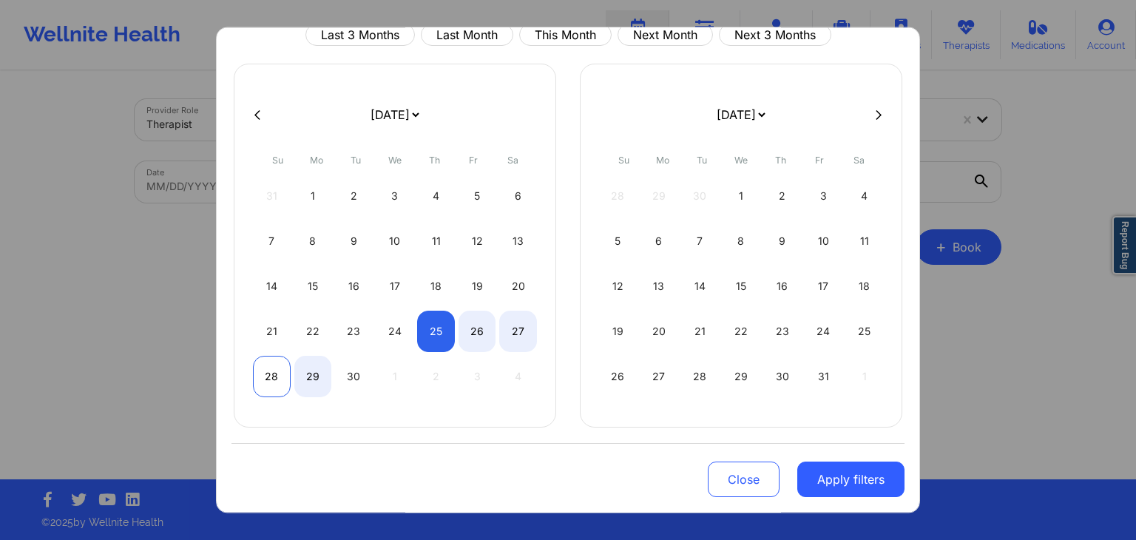
select select "2025-9"
click at [271, 373] on div "28" at bounding box center [272, 377] width 38 height 41
select select "2025-8"
select select "2025-9"
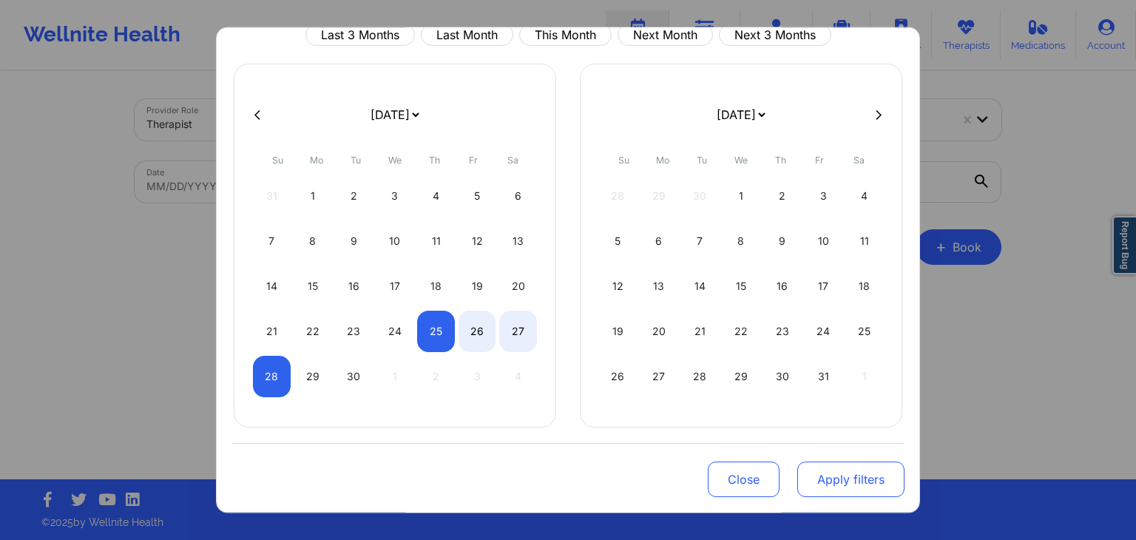
click at [868, 484] on button "Apply filters" at bounding box center [850, 480] width 107 height 36
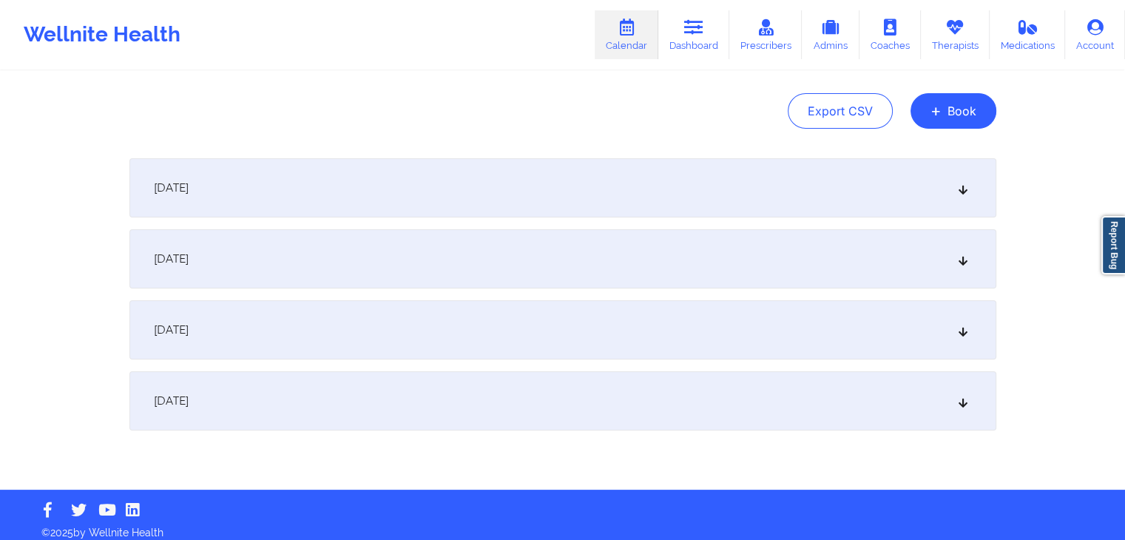
scroll to position [146, 0]
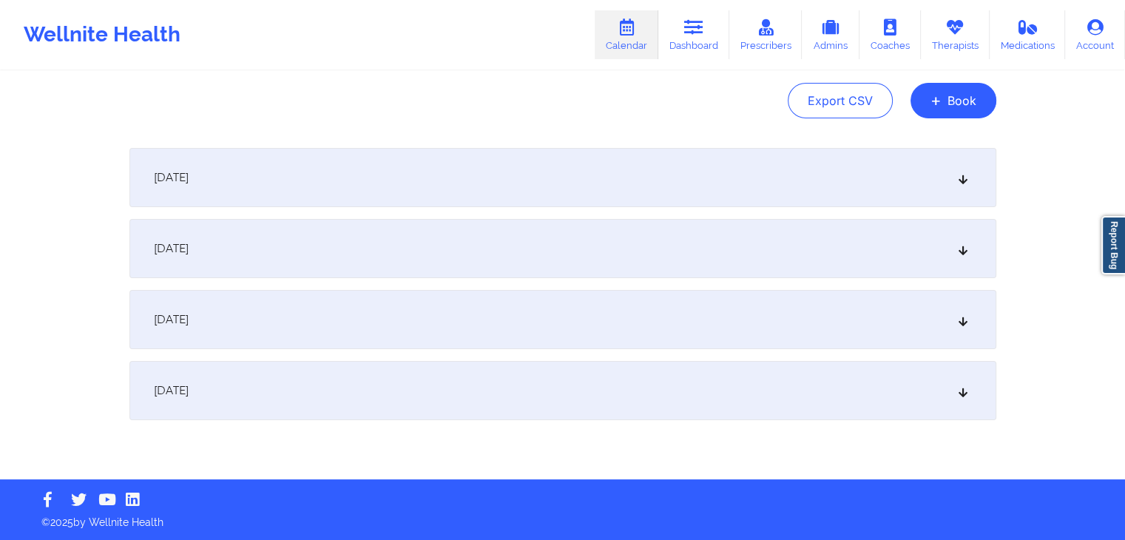
click at [470, 323] on div "[DATE]" at bounding box center [562, 319] width 867 height 59
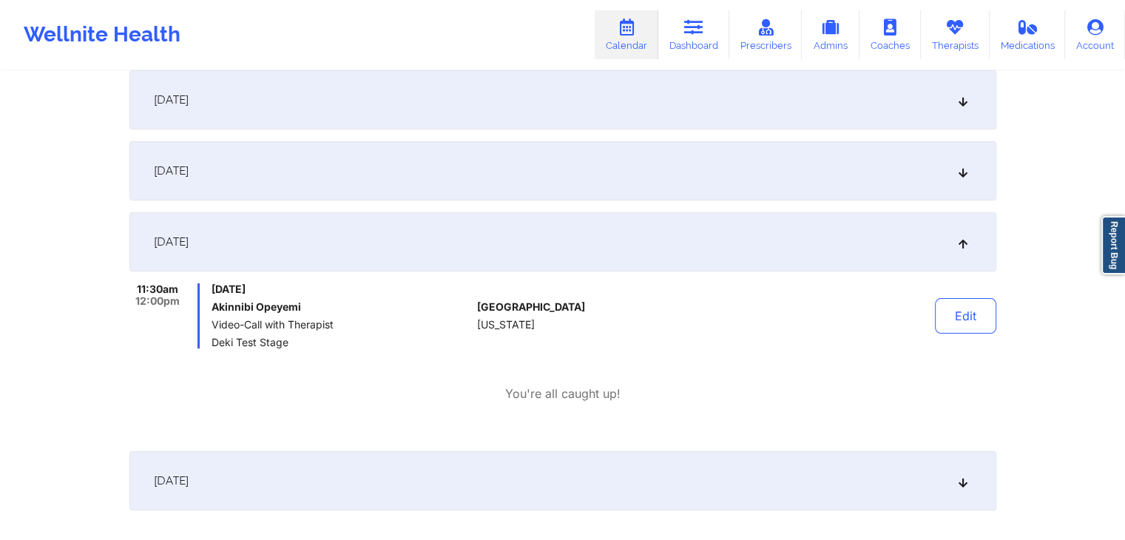
scroll to position [314, 0]
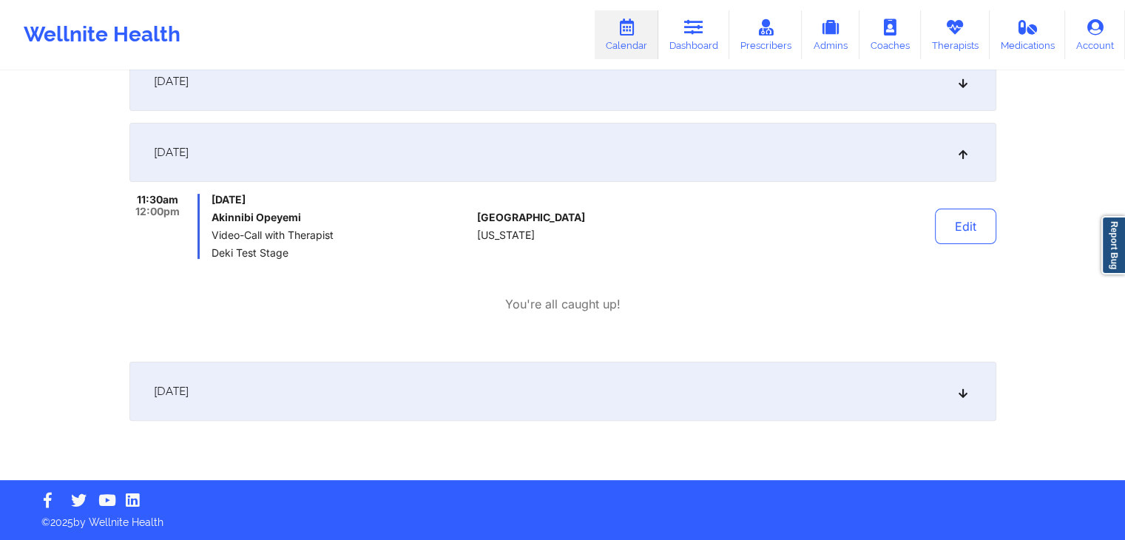
click at [571, 378] on div "[DATE]" at bounding box center [562, 391] width 867 height 59
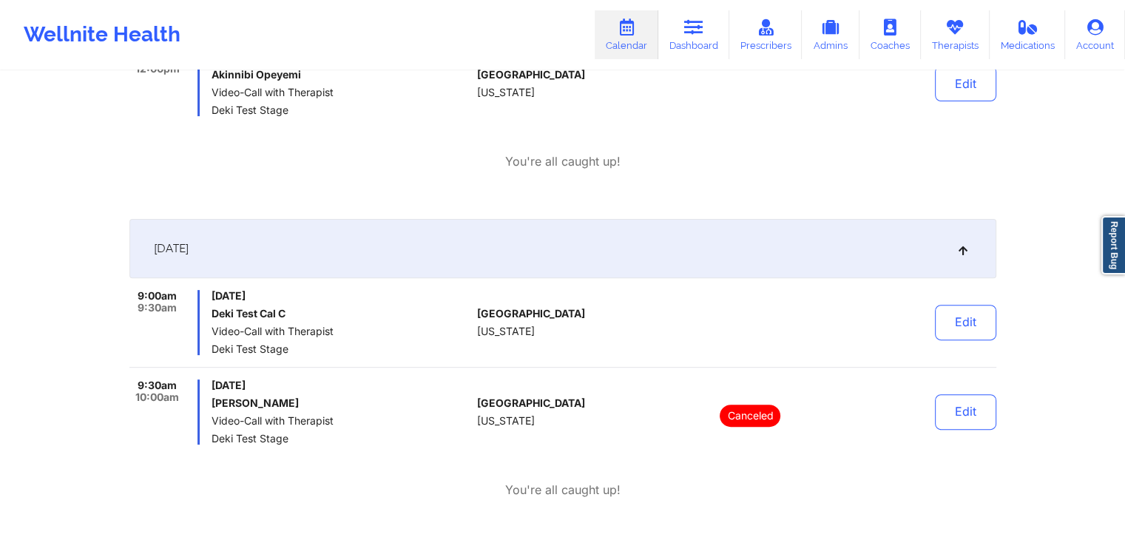
scroll to position [459, 0]
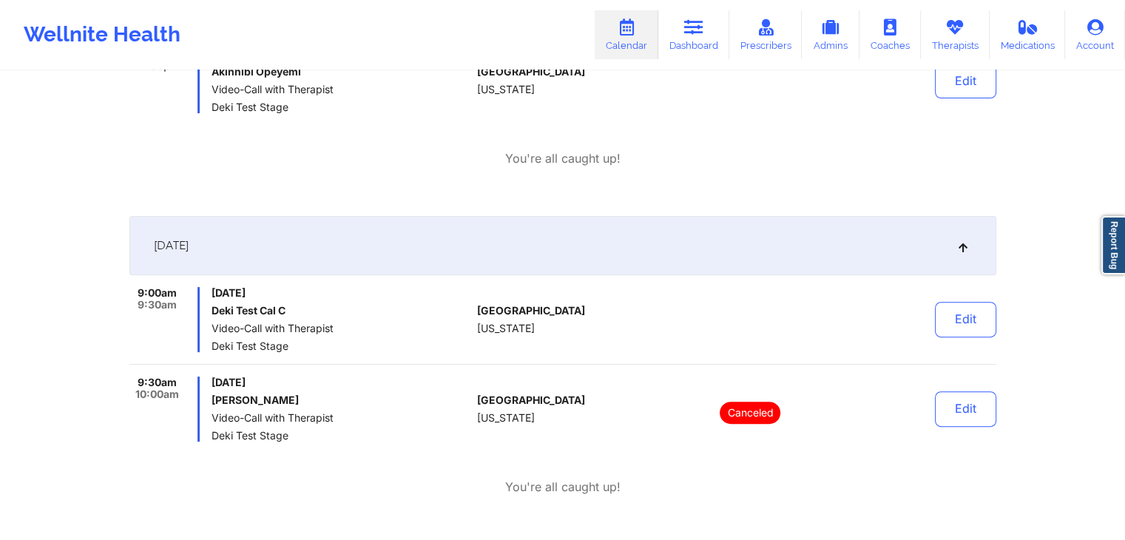
click at [278, 312] on h6 "Deki Test Cal C" at bounding box center [342, 311] width 260 height 12
drag, startPoint x: 137, startPoint y: 288, endPoint x: 182, endPoint y: 300, distance: 46.7
click at [182, 300] on div "9:00am 9:30am" at bounding box center [164, 319] width 71 height 65
click at [277, 303] on div "Sunday, September 28, 2025 Deki Test Cal C Video-Call with Therapist Deki Test …" at bounding box center [342, 319] width 260 height 65
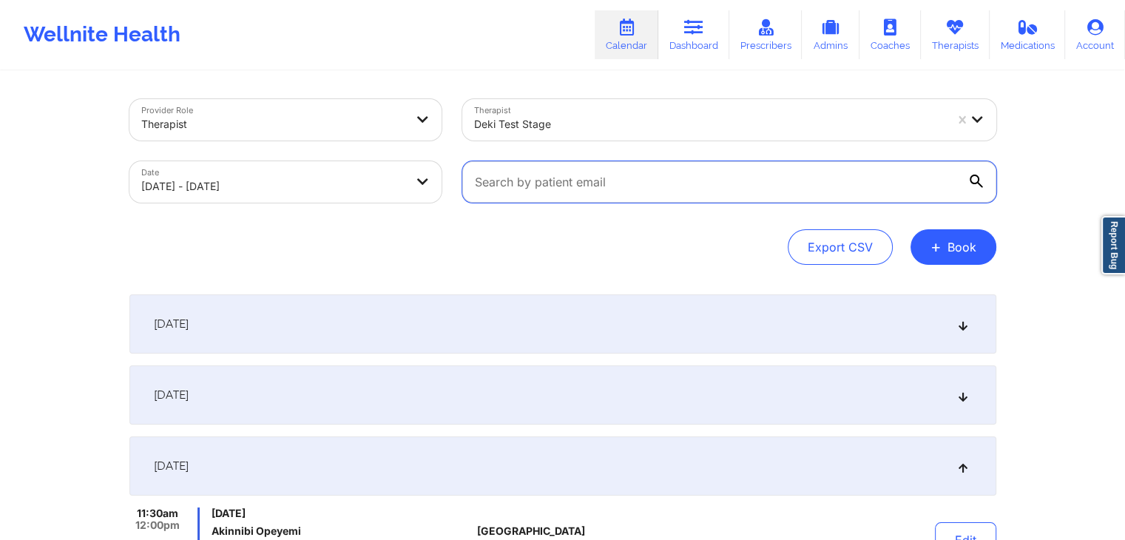
click at [602, 188] on input "text" at bounding box center [729, 181] width 534 height 41
click at [502, 187] on input "text" at bounding box center [729, 181] width 534 height 41
click at [448, 248] on div "Export CSV + Book" at bounding box center [562, 247] width 867 height 36
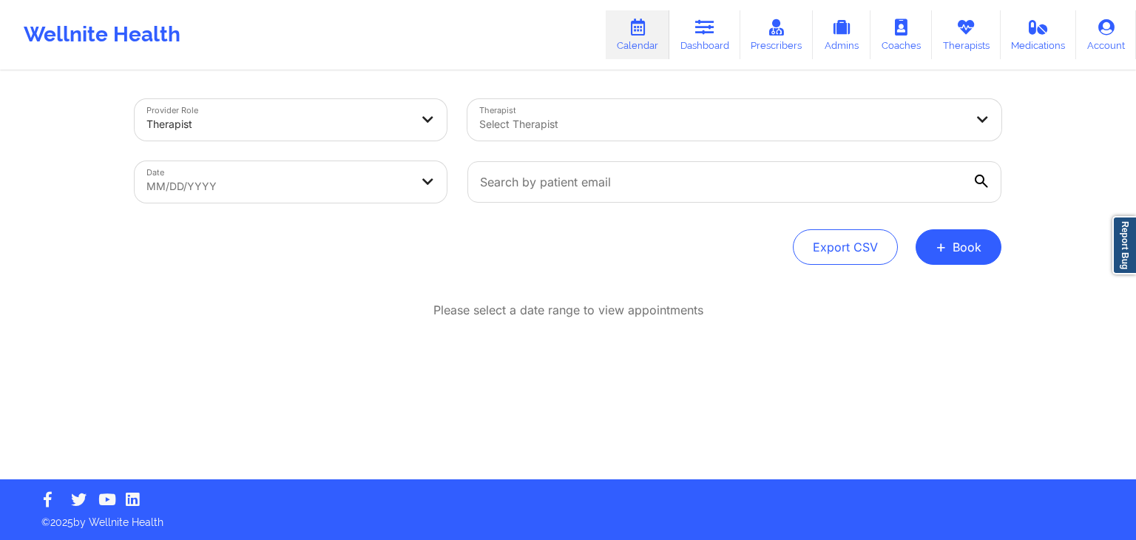
click at [235, 179] on body "Wellnite Health Calendar Dashboard Prescribers Admins Coaches Therapists Medica…" at bounding box center [568, 270] width 1136 height 540
select select "2025-7"
select select "2025-8"
click at [260, 179] on body "Wellnite Health Calendar Dashboard Prescribers Admins Coaches Therapists Medica…" at bounding box center [568, 270] width 1136 height 540
select select "2025-7"
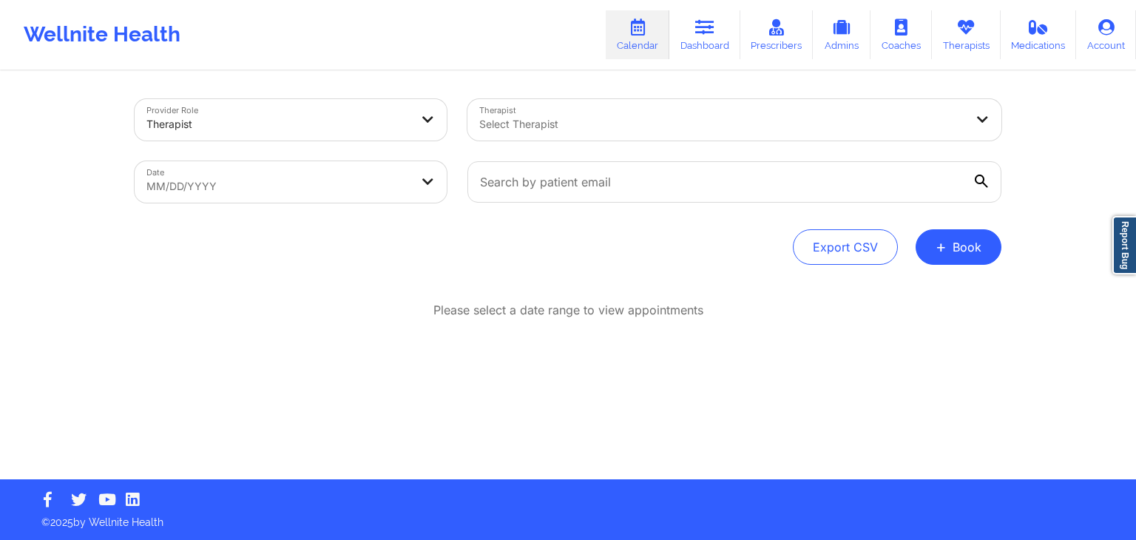
select select "2025-8"
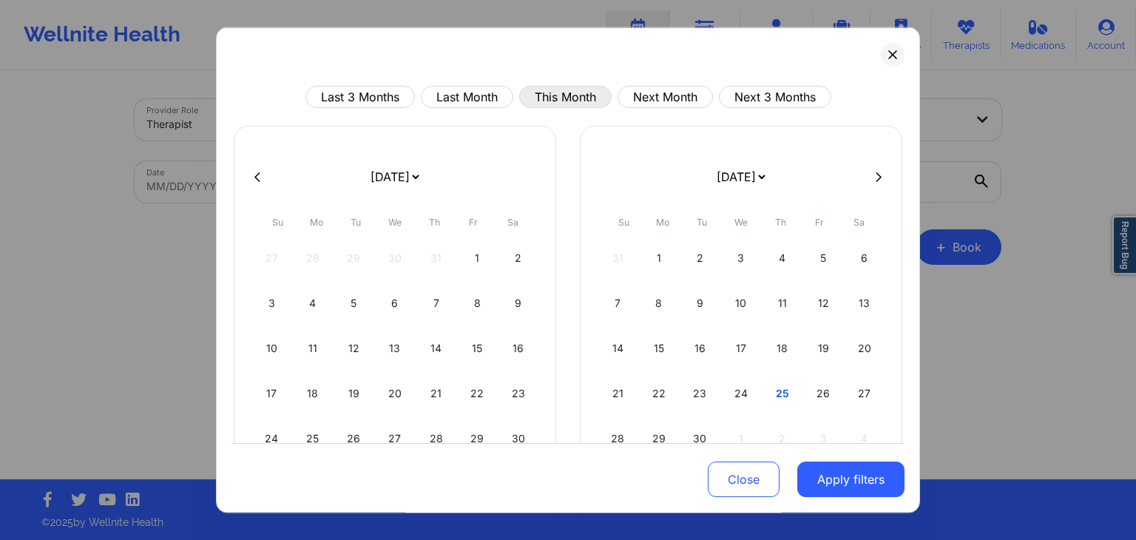
click at [551, 97] on button "This Month" at bounding box center [565, 97] width 92 height 22
select select "2025-8"
select select "2025-9"
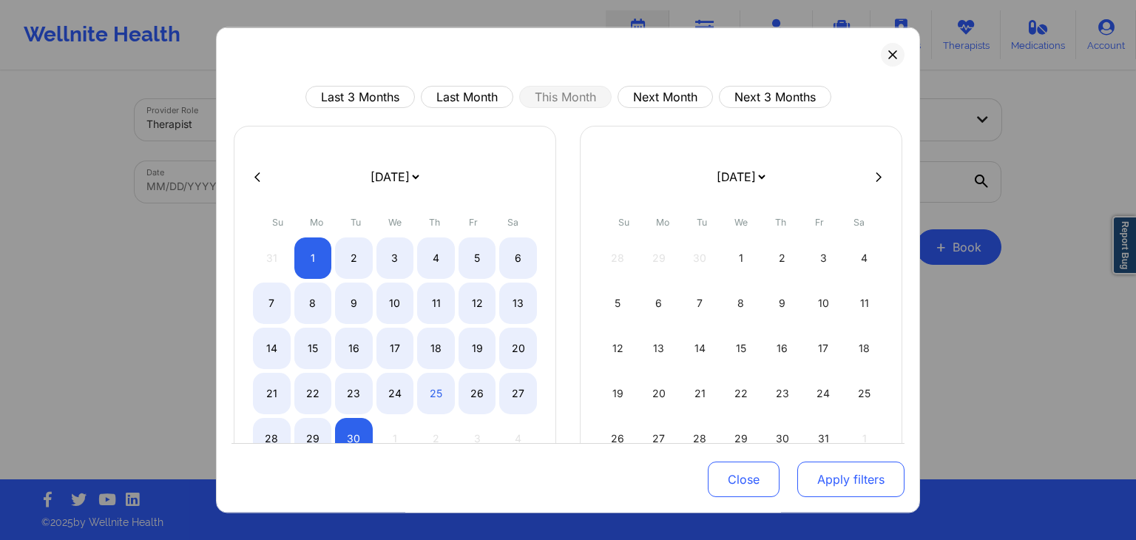
click at [830, 478] on button "Apply filters" at bounding box center [850, 480] width 107 height 36
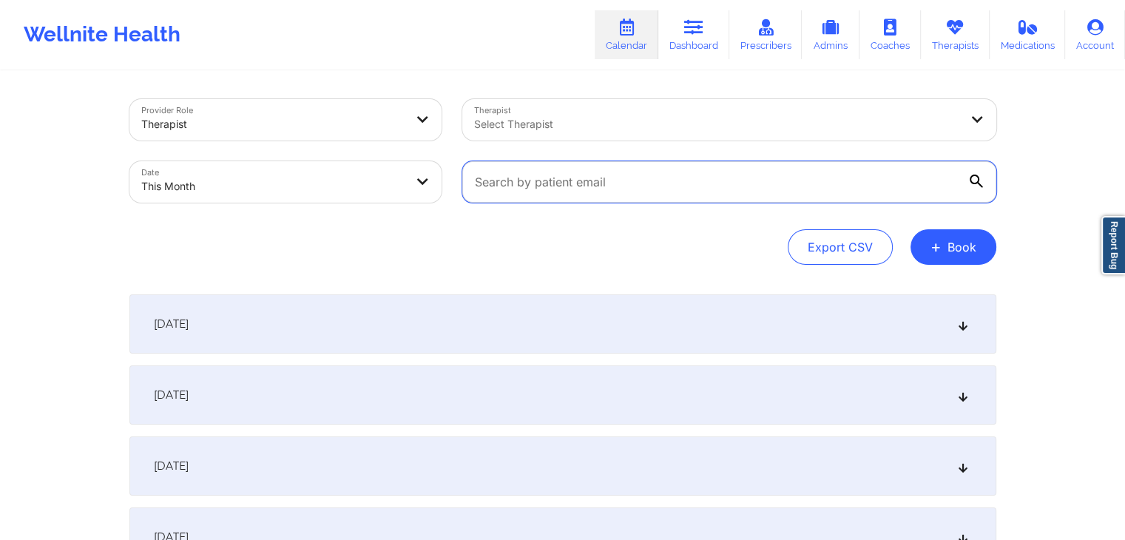
click at [563, 186] on input "text" at bounding box center [729, 181] width 534 height 41
type input "wrong@mail.c"
click at [384, 306] on div "[DATE]" at bounding box center [562, 323] width 867 height 59
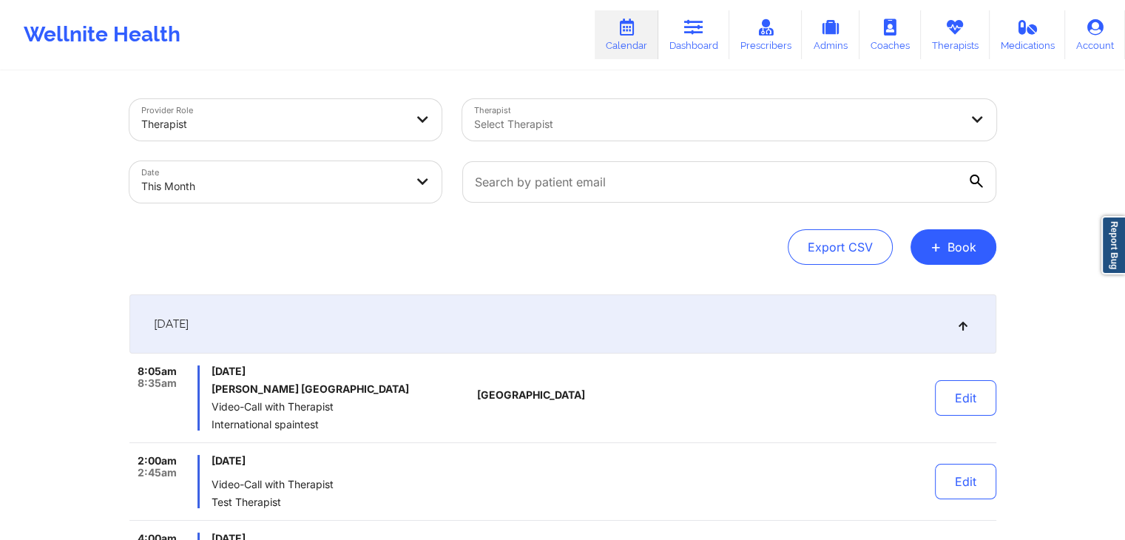
click at [329, 174] on body "Wellnite Health Calendar Dashboard Prescribers Admins Coaches Therapists Medica…" at bounding box center [562, 270] width 1125 height 540
select select "2025-8"
select select "2025-9"
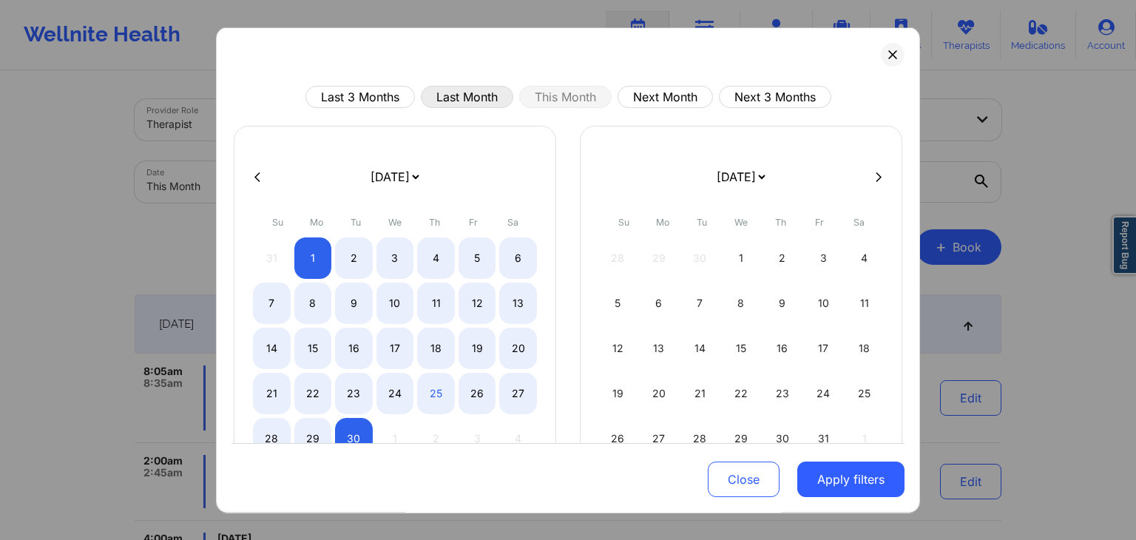
click at [496, 95] on button "Last Month" at bounding box center [467, 97] width 92 height 22
select select "2025-7"
select select "2025-8"
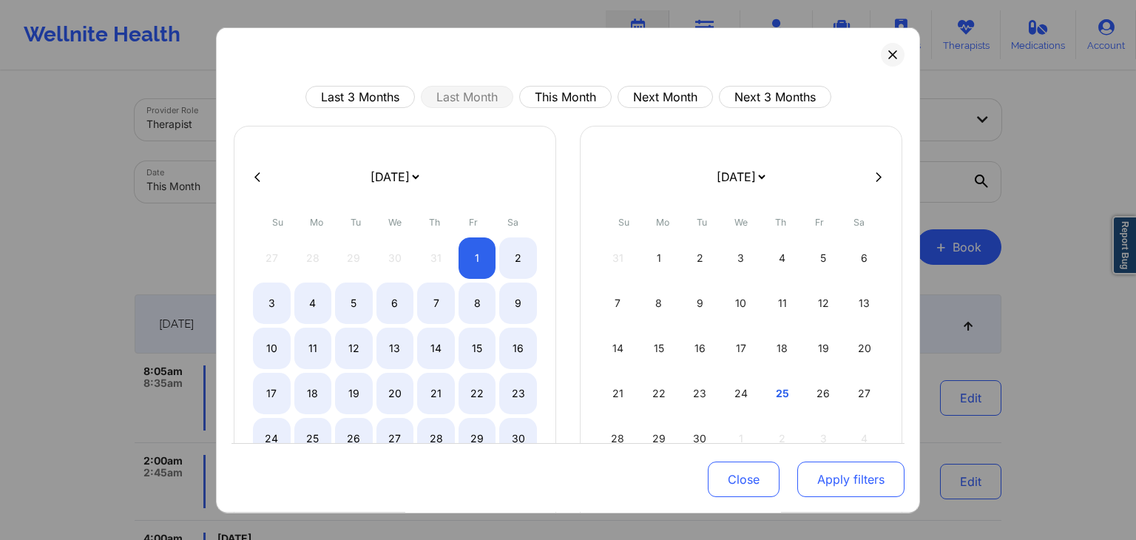
click at [849, 482] on button "Apply filters" at bounding box center [850, 480] width 107 height 36
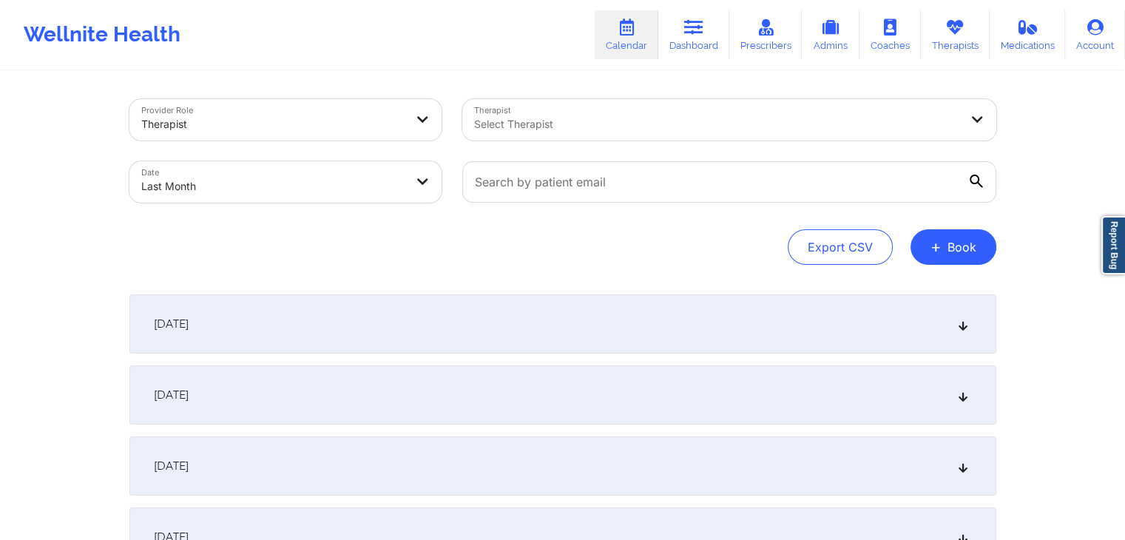
click at [396, 172] on body "Wellnite Health Calendar Dashboard Prescribers Admins Coaches Therapists Medica…" at bounding box center [562, 270] width 1125 height 540
select select "2025-7"
select select "2025-8"
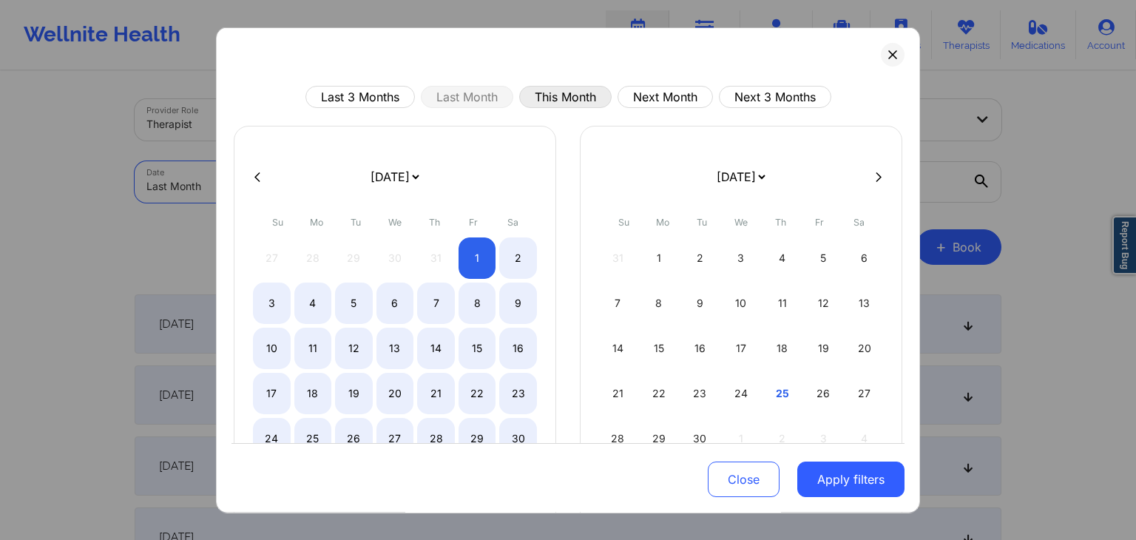
click at [551, 93] on button "This Month" at bounding box center [565, 97] width 92 height 22
select select "2025-8"
select select "2025-9"
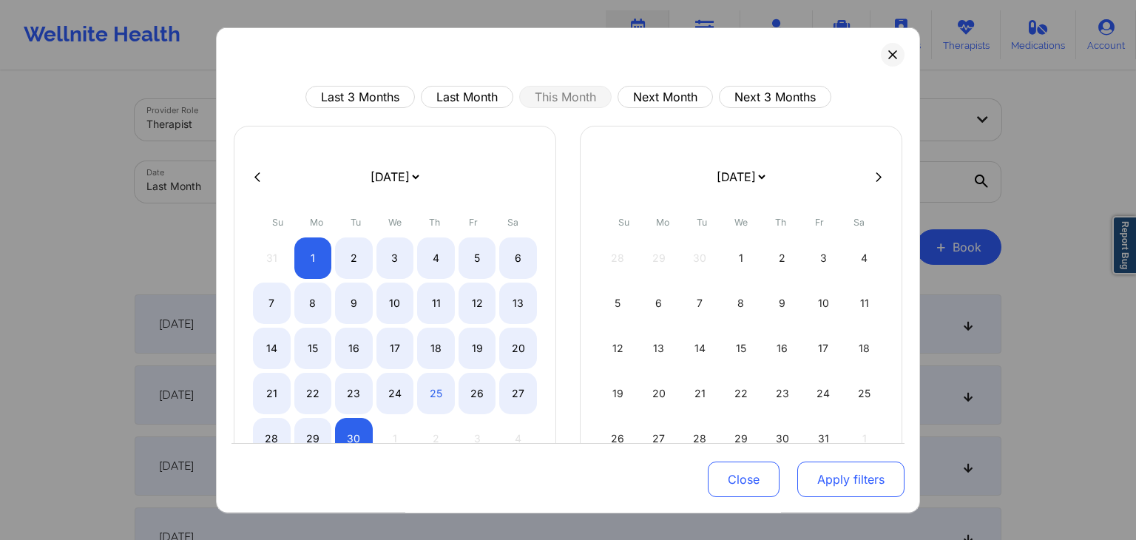
click at [823, 477] on button "Apply filters" at bounding box center [850, 480] width 107 height 36
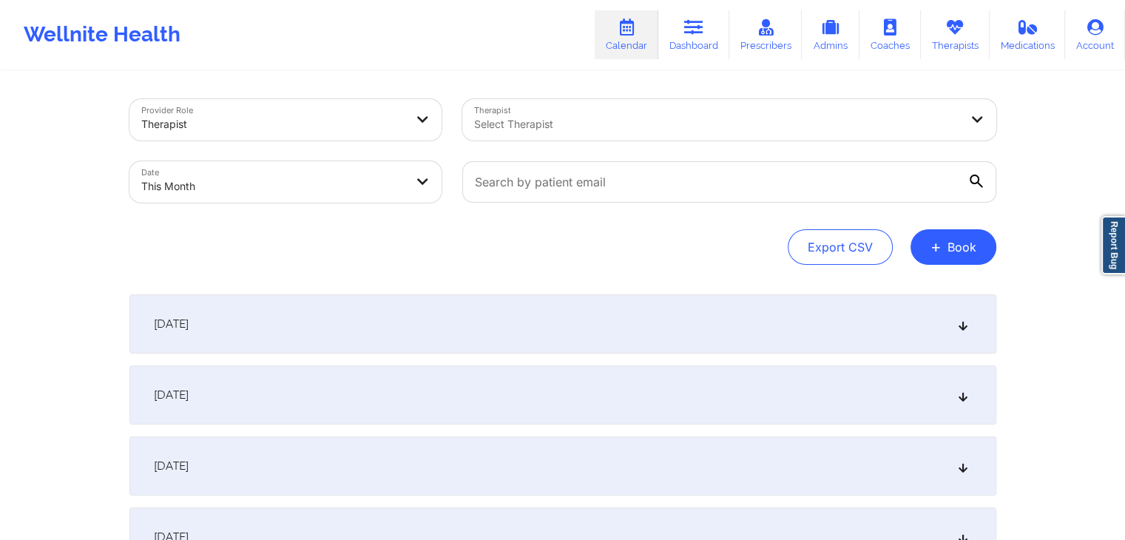
click at [379, 313] on div "[DATE]" at bounding box center [562, 323] width 867 height 59
